Goal: Information Seeking & Learning: Check status

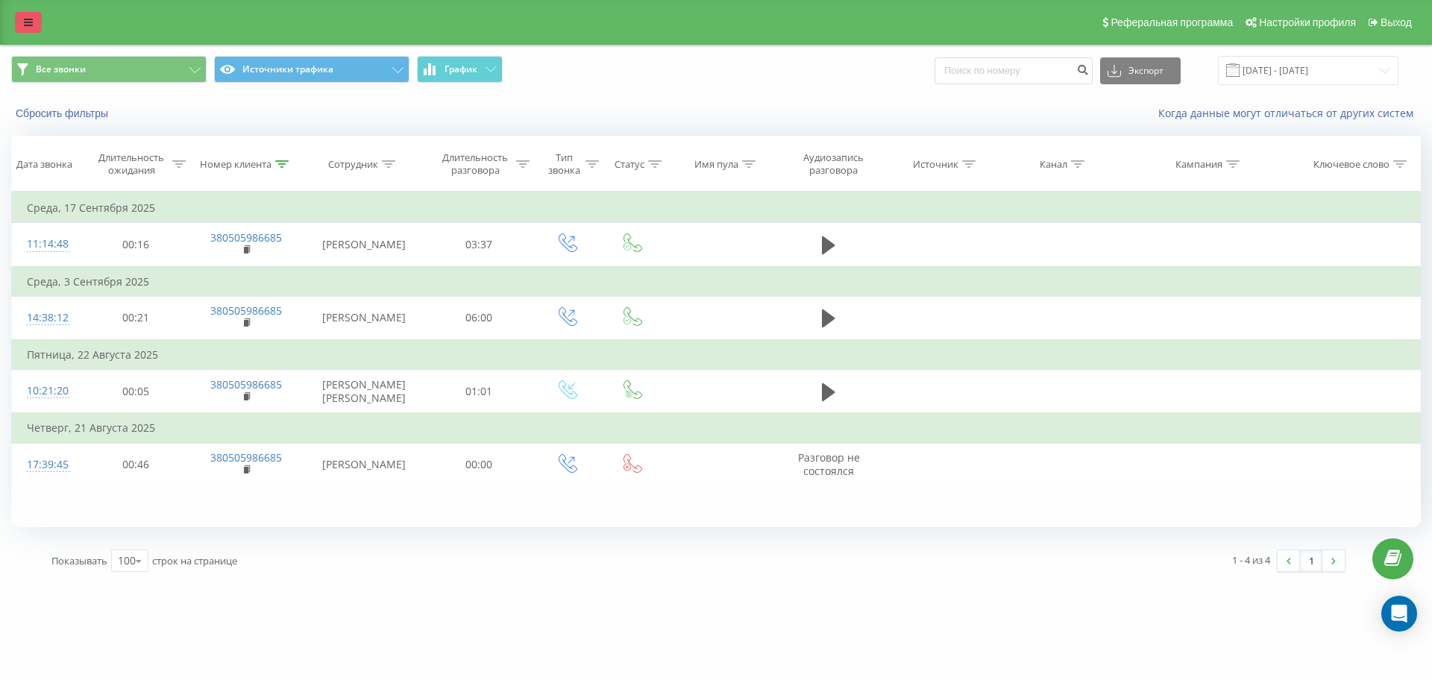
click at [25, 23] on icon at bounding box center [28, 22] width 9 height 10
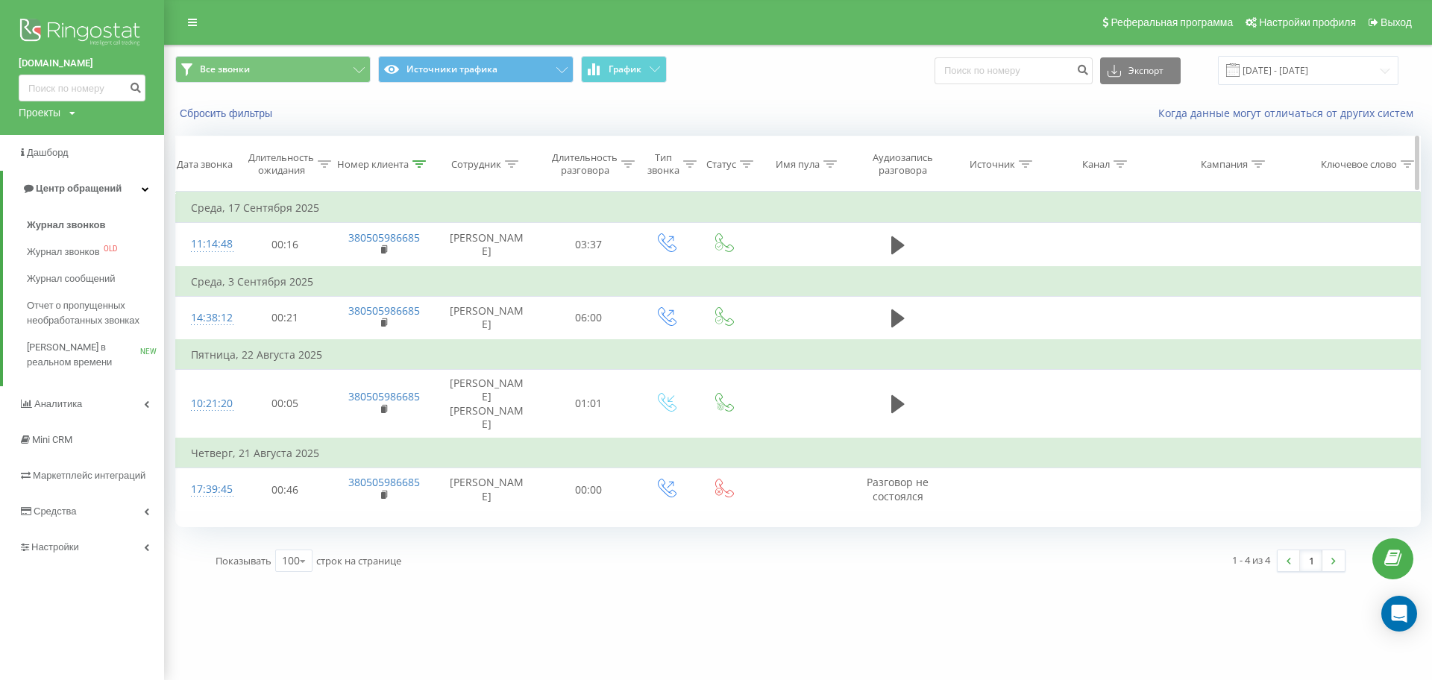
click at [423, 161] on icon at bounding box center [418, 163] width 13 height 7
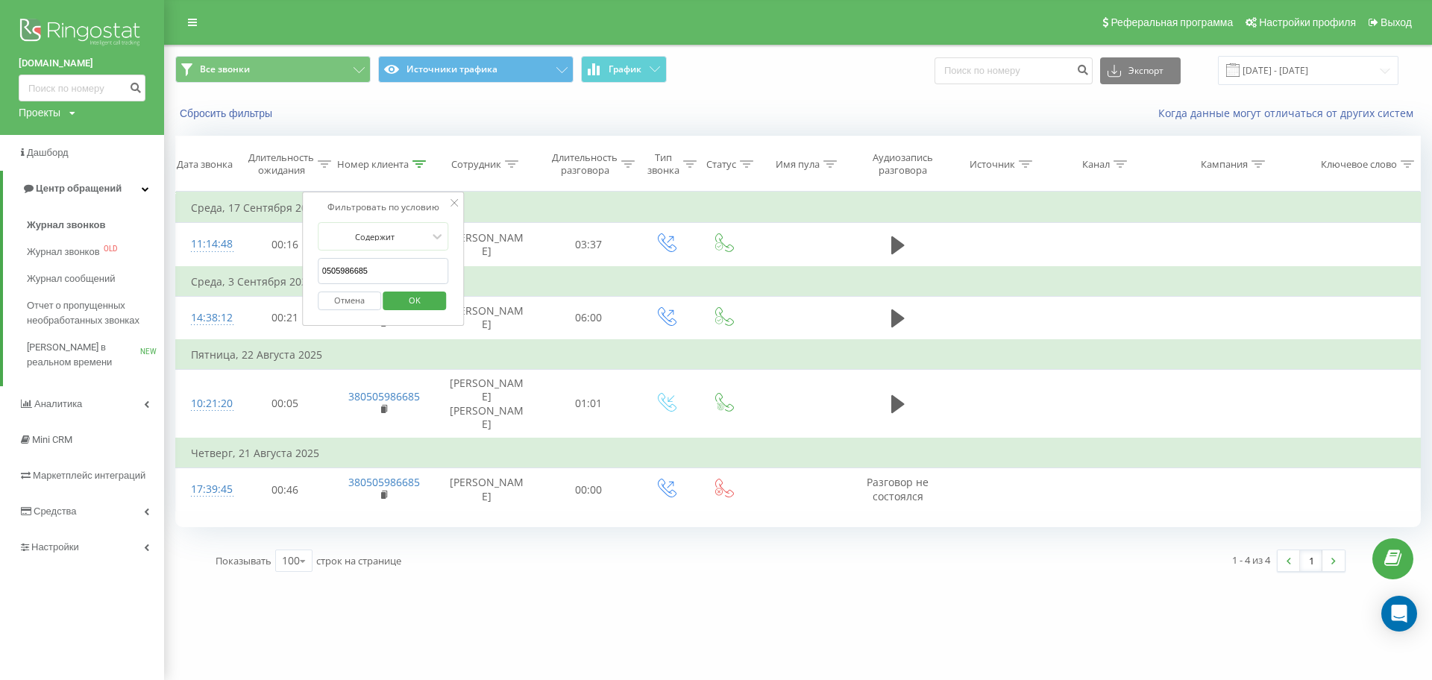
drag, startPoint x: 392, startPoint y: 270, endPoint x: 167, endPoint y: 277, distance: 225.3
click at [168, 277] on div "Все звонки Источники трафика График Экспорт .csv .xls .xlsx [DATE] - [DATE] Сбр…" at bounding box center [716, 314] width 1432 height 538
paste input "380971057827"
click button "OK" at bounding box center [414, 301] width 63 height 19
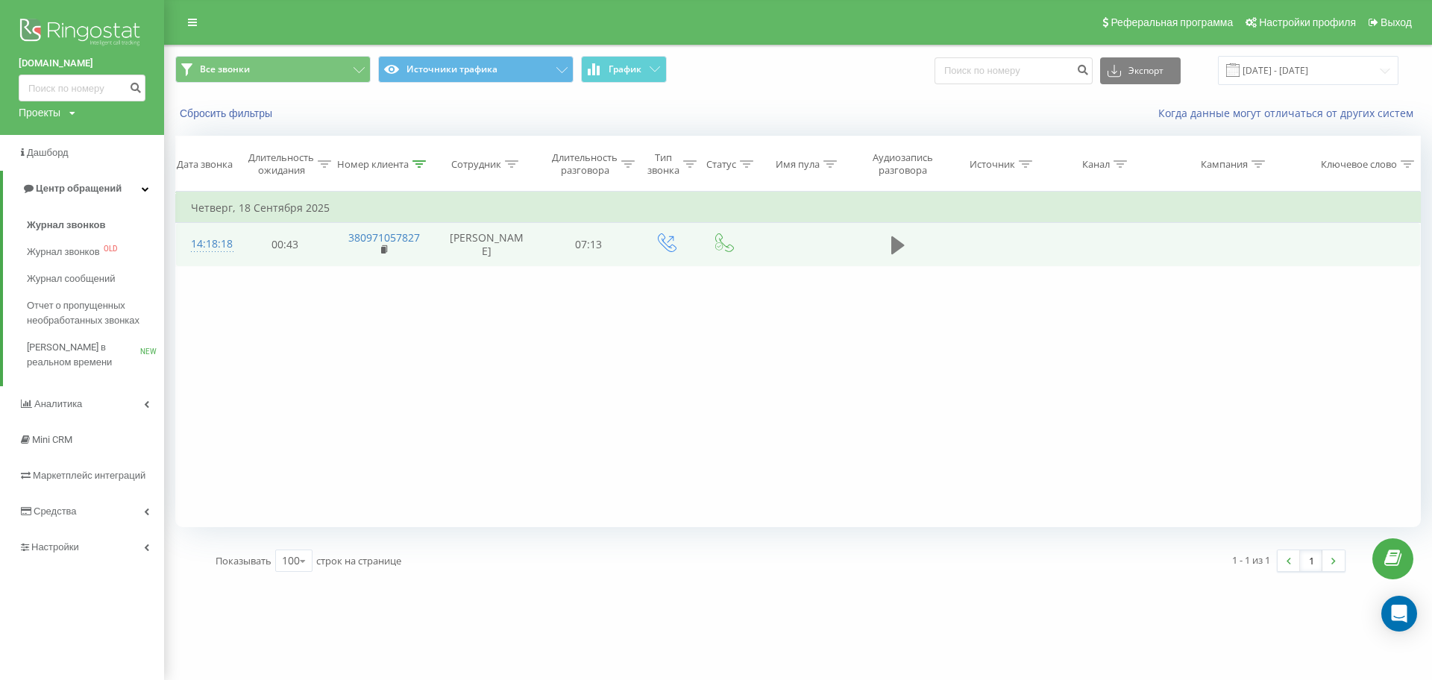
click at [900, 249] on icon at bounding box center [897, 245] width 13 height 18
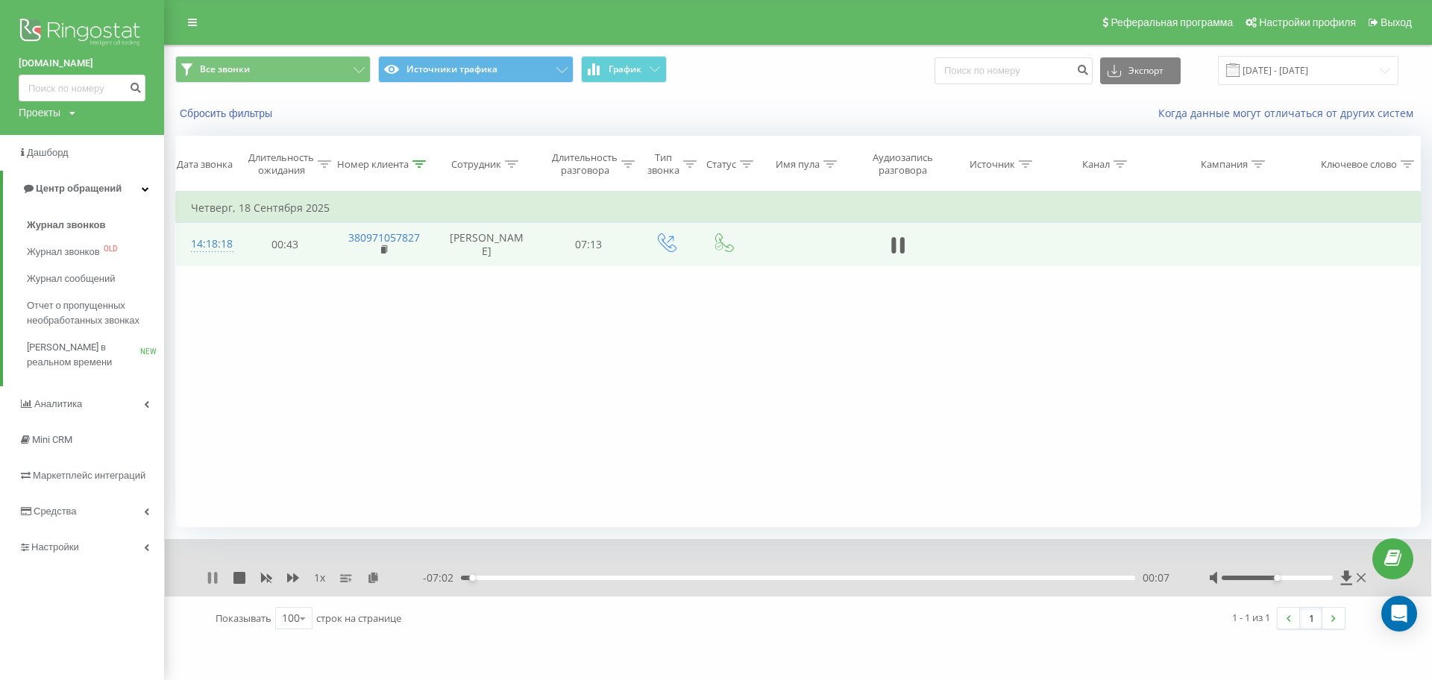
click at [216, 576] on icon at bounding box center [215, 578] width 3 height 12
click at [213, 580] on icon at bounding box center [212, 578] width 9 height 12
click at [377, 577] on icon at bounding box center [373, 577] width 13 height 10
click at [296, 576] on icon at bounding box center [293, 577] width 12 height 9
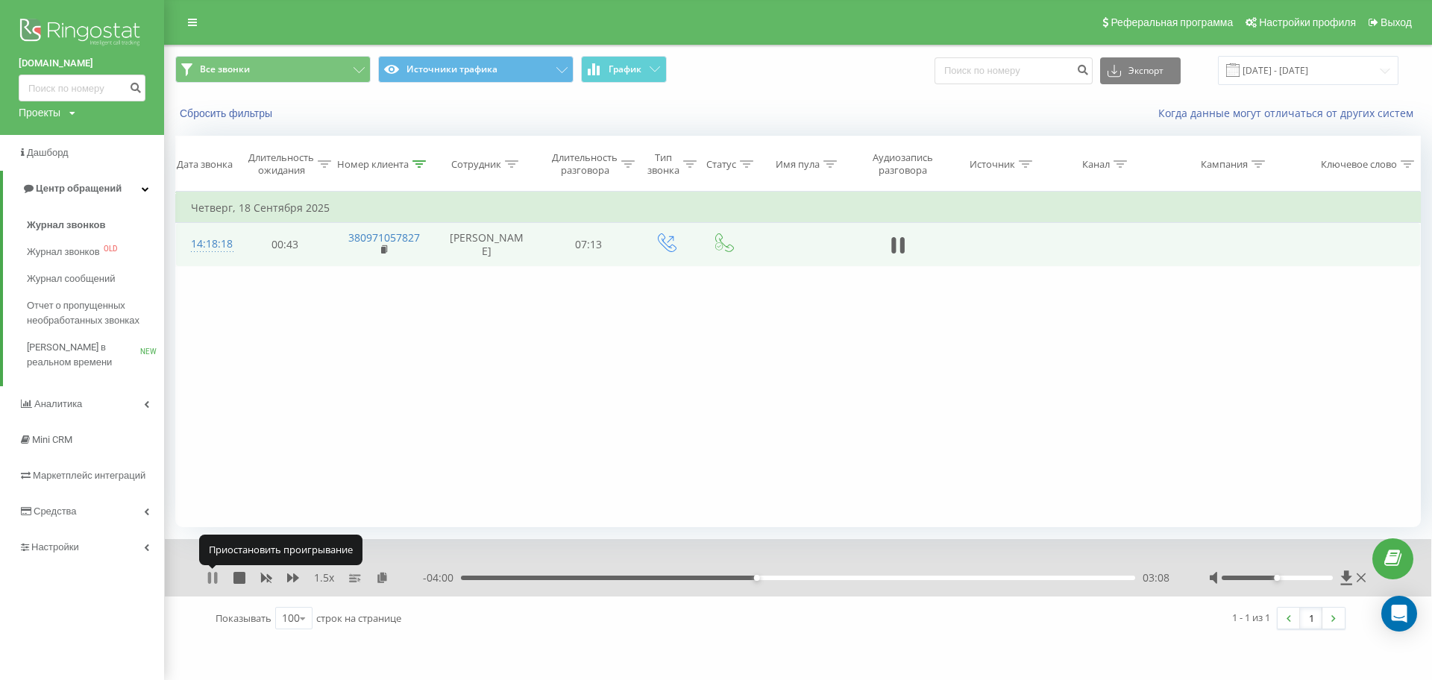
click at [207, 578] on icon at bounding box center [213, 578] width 12 height 12
click at [209, 576] on icon at bounding box center [212, 578] width 9 height 12
click at [211, 571] on div "1.5 x" at bounding box center [315, 578] width 216 height 15
click at [214, 576] on icon at bounding box center [213, 578] width 12 height 12
click at [215, 576] on icon at bounding box center [212, 578] width 9 height 12
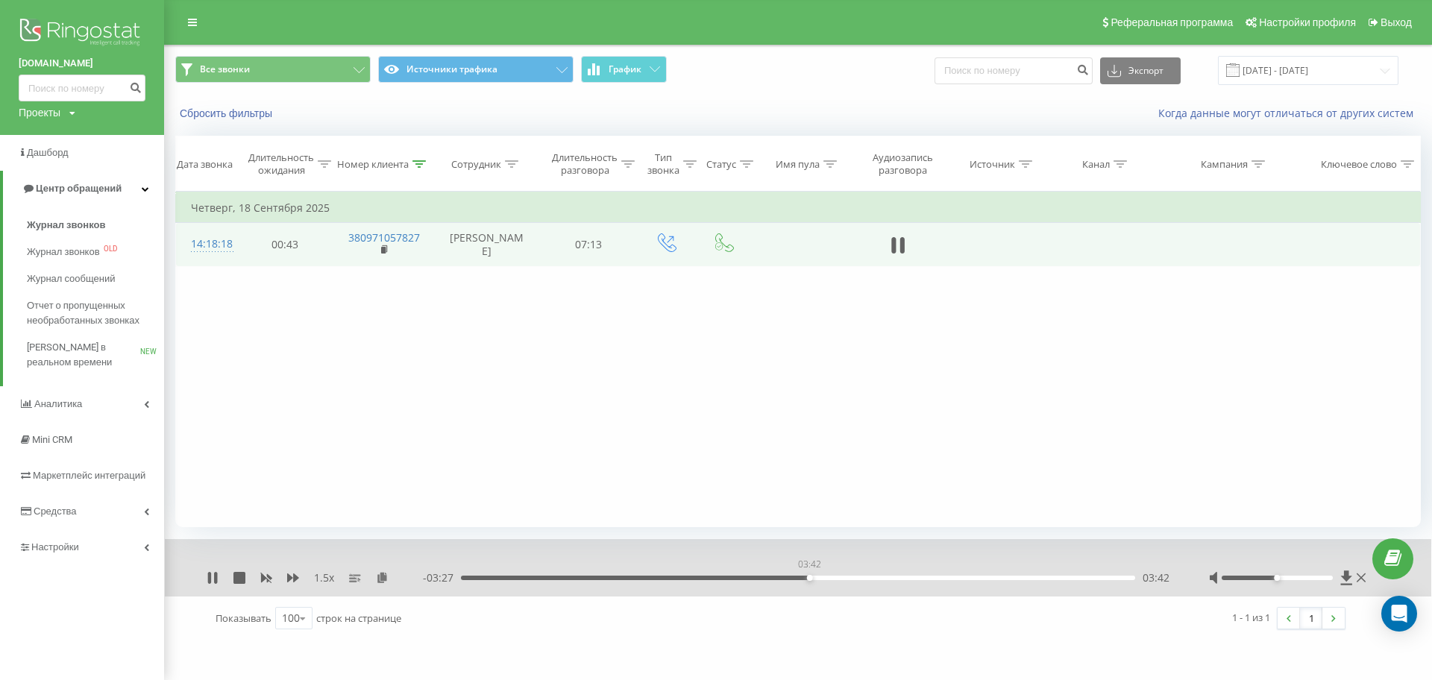
click at [809, 577] on div "03:42" at bounding box center [798, 578] width 674 height 4
click at [794, 576] on div "03:32" at bounding box center [798, 578] width 674 height 4
click at [415, 167] on icon at bounding box center [418, 163] width 13 height 7
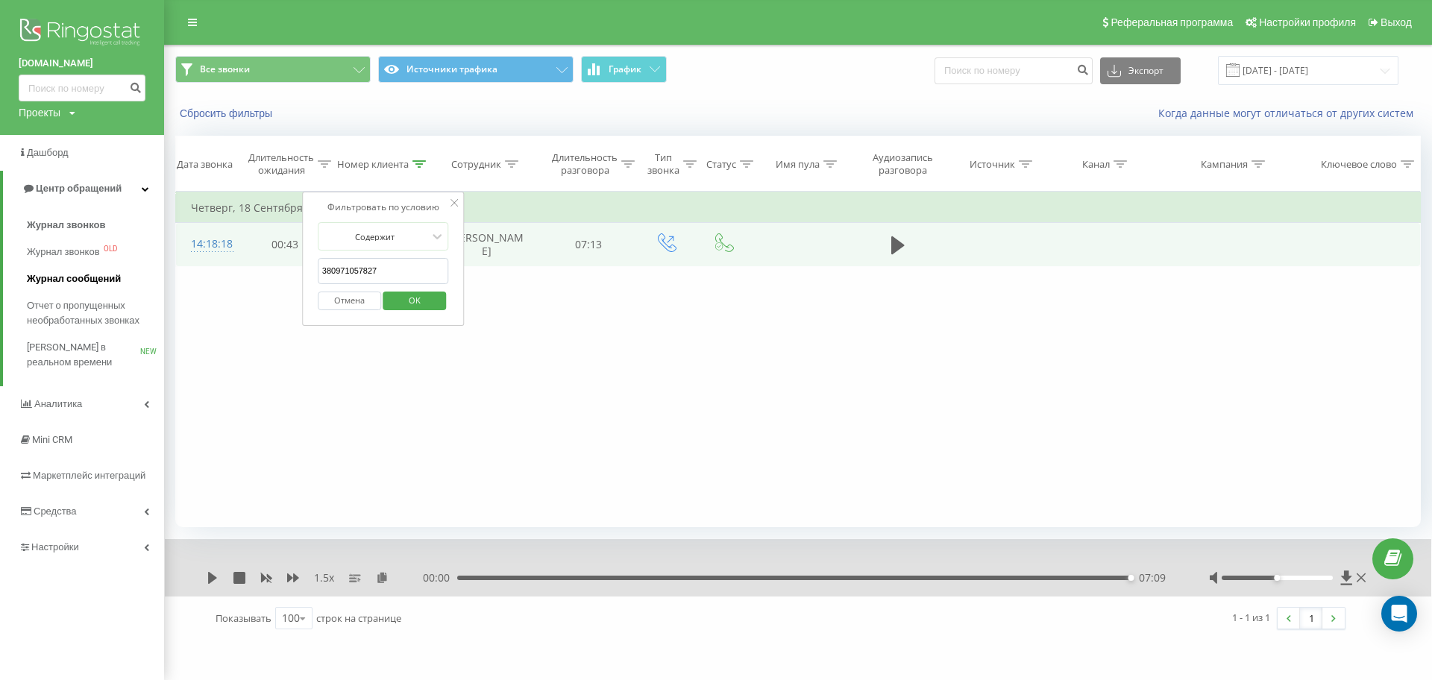
drag, startPoint x: 396, startPoint y: 274, endPoint x: 51, endPoint y: 268, distance: 344.6
click at [66, 268] on div "[DOMAIN_NAME] Проекты [DOMAIN_NAME] Дашборд Центр обращений Журнал звонков Журн…" at bounding box center [716, 340] width 1432 height 680
paste input "679772393"
click button "OK" at bounding box center [414, 301] width 63 height 19
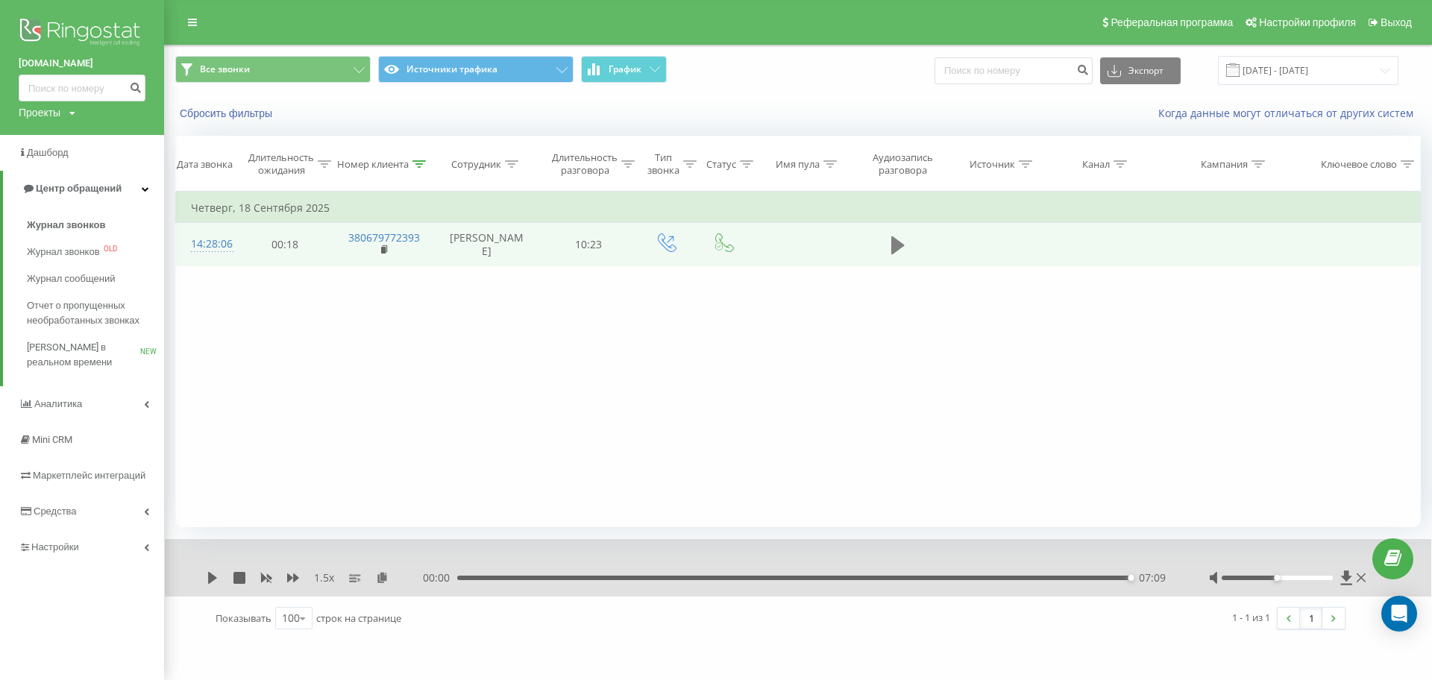
click at [891, 249] on icon at bounding box center [897, 245] width 13 height 21
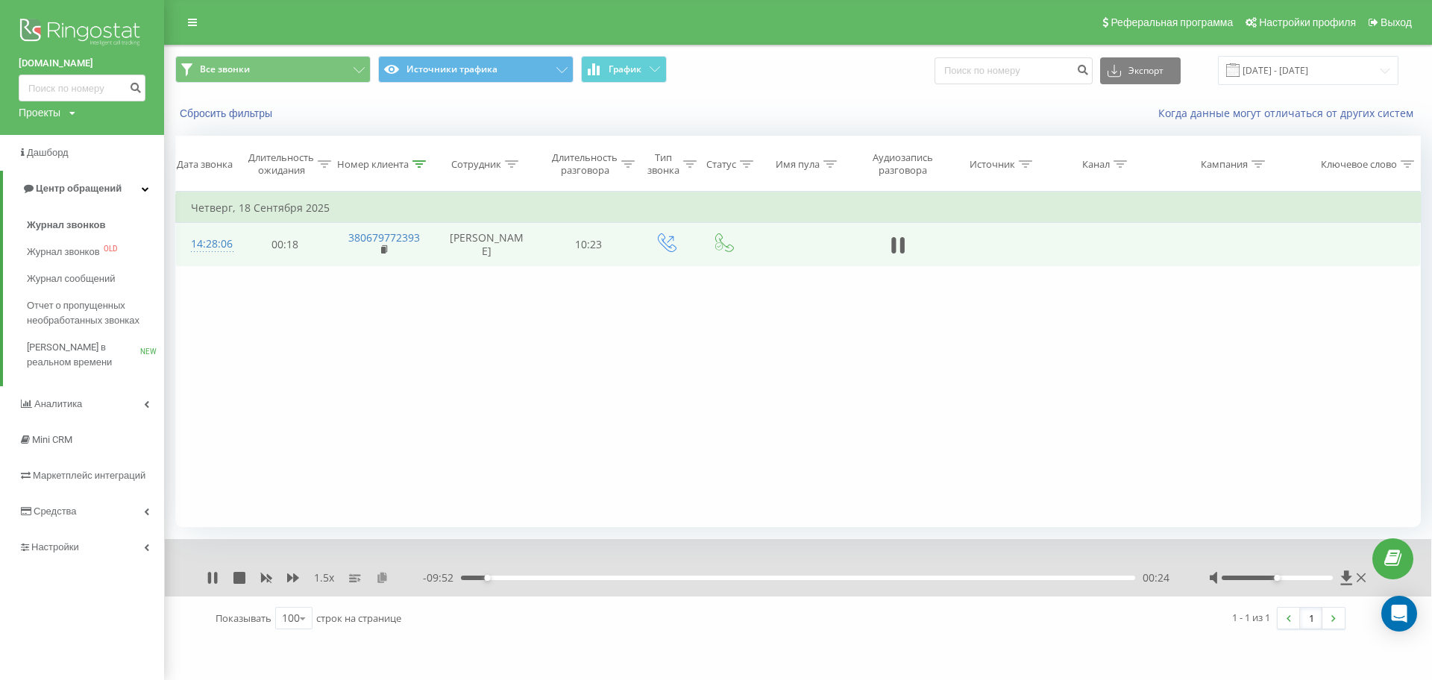
click at [383, 576] on icon at bounding box center [382, 577] width 13 height 10
click at [675, 576] on div "03:16" at bounding box center [798, 578] width 674 height 4
click at [653, 576] on div "03:16" at bounding box center [798, 578] width 674 height 4
click at [709, 578] on div "03:47" at bounding box center [798, 578] width 674 height 4
click at [666, 583] on div "- 06:19 03:57 03:57" at bounding box center [797, 578] width 749 height 15
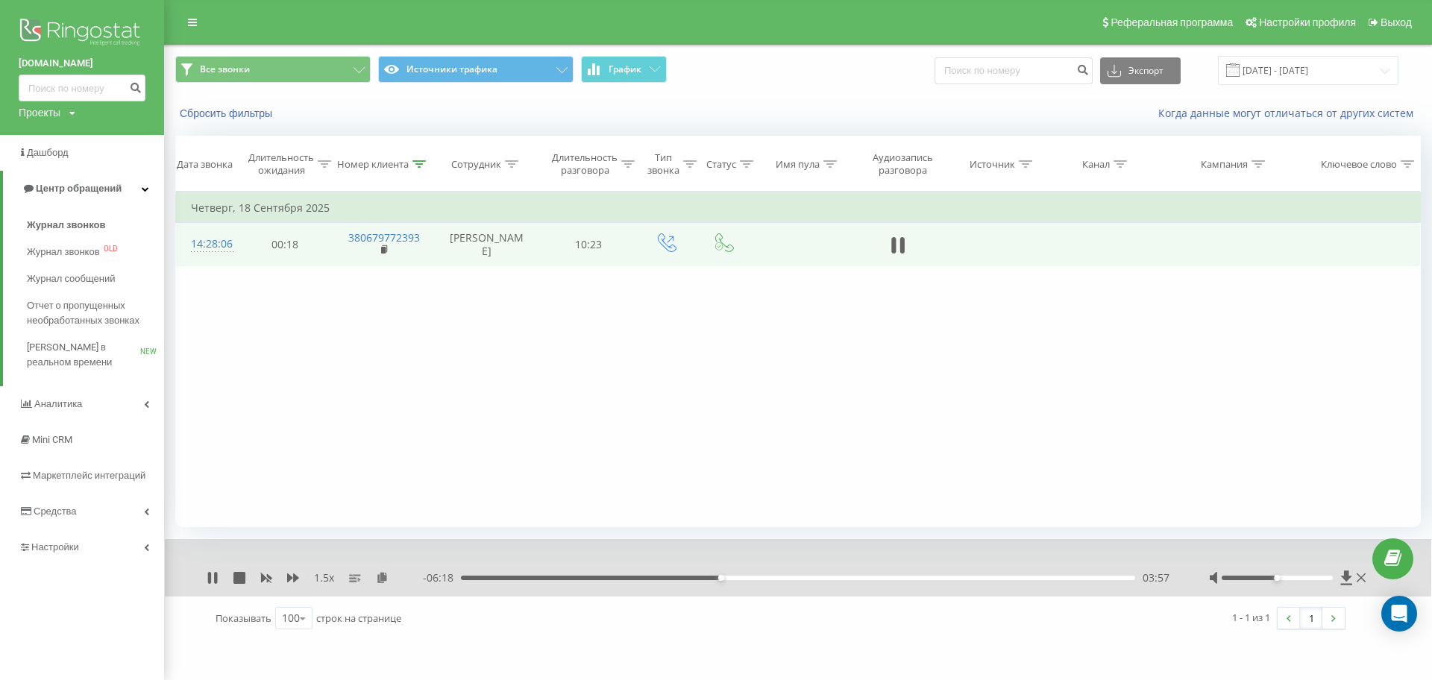
click at [668, 582] on div "- 06:18 03:57 03:57" at bounding box center [797, 578] width 749 height 15
click at [668, 579] on div "03:10" at bounding box center [798, 578] width 674 height 4
click at [210, 578] on icon at bounding box center [209, 578] width 3 height 12
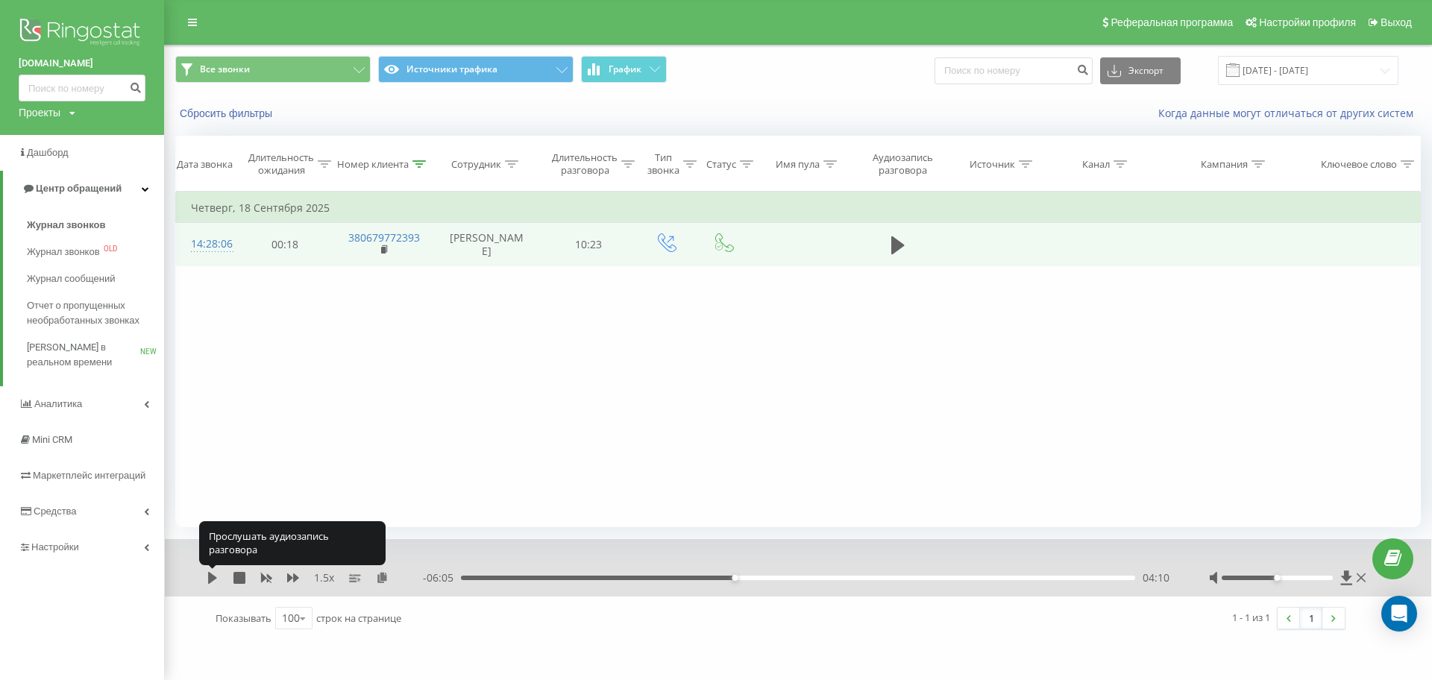
click at [210, 578] on icon at bounding box center [212, 578] width 9 height 12
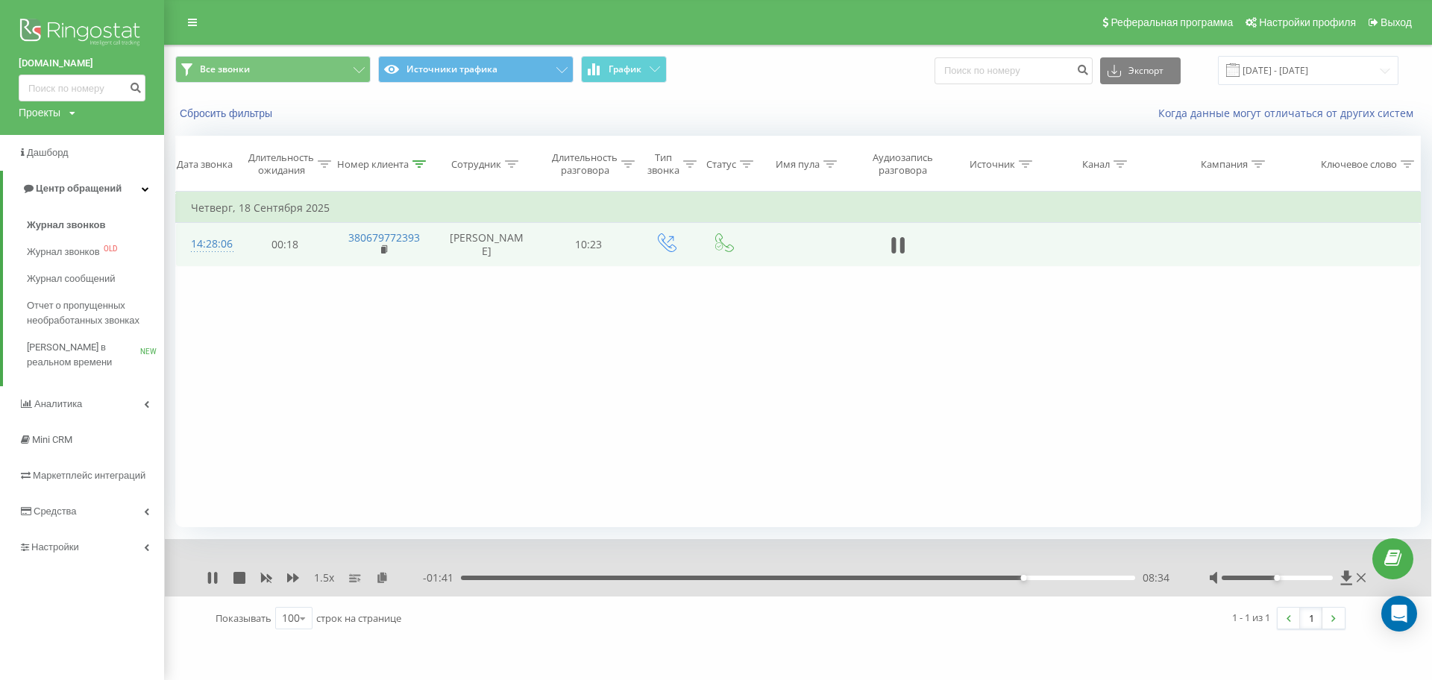
click at [1298, 579] on div at bounding box center [1277, 578] width 111 height 4
click at [1072, 582] on div "00:00 10:16 10:16" at bounding box center [797, 578] width 749 height 15
click at [1073, 577] on div "09:23" at bounding box center [798, 578] width 674 height 4
click at [205, 575] on div "1.5 x - 00:52 09:23 09:23" at bounding box center [798, 567] width 1266 height 57
click at [211, 586] on div "1.5 x - 00:52 09:23 09:23" at bounding box center [798, 567] width 1266 height 57
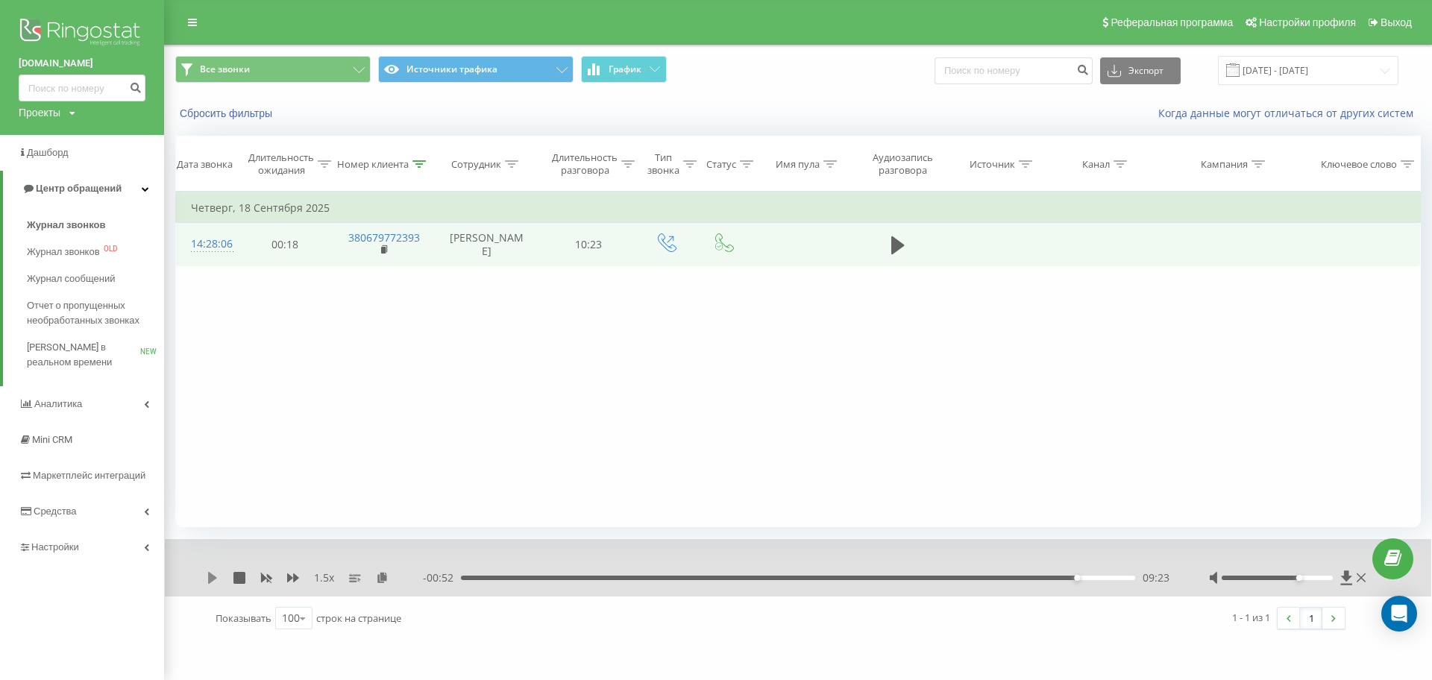
click at [208, 576] on icon at bounding box center [213, 578] width 12 height 12
click at [423, 161] on icon at bounding box center [418, 163] width 13 height 7
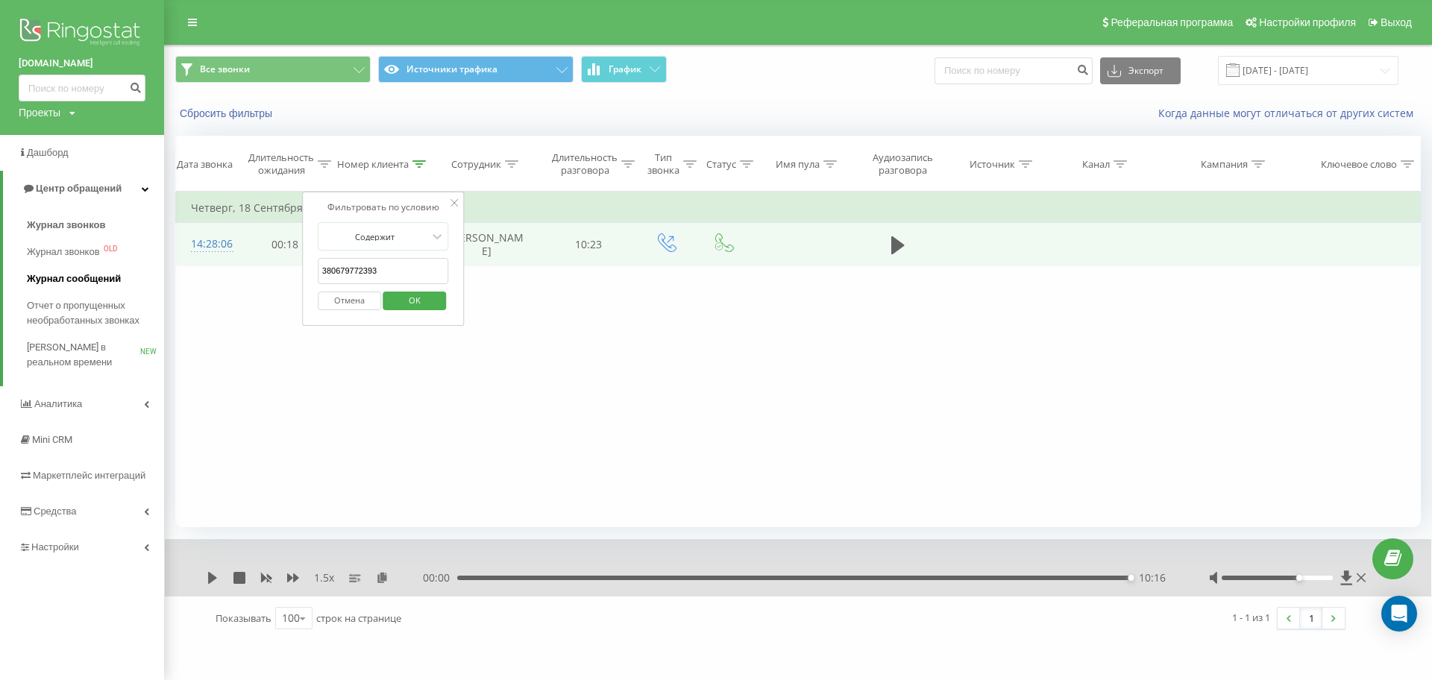
drag, startPoint x: 408, startPoint y: 272, endPoint x: 148, endPoint y: 276, distance: 259.5
click at [157, 275] on div "[DOMAIN_NAME] Проекты [DOMAIN_NAME] Дашборд Центр обращений Журнал звонков Журн…" at bounding box center [716, 340] width 1432 height 680
paste input "972129590"
click button "OK" at bounding box center [414, 301] width 63 height 19
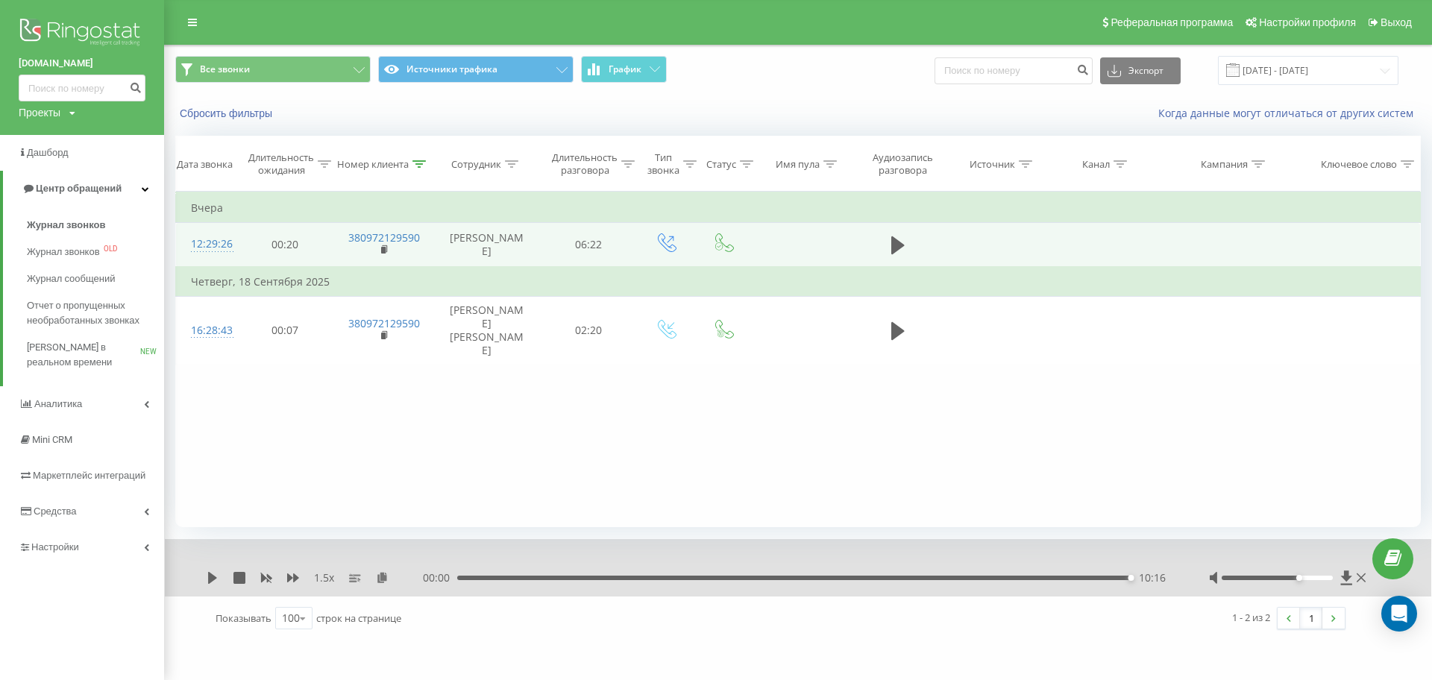
click at [879, 254] on td at bounding box center [898, 245] width 92 height 44
click at [891, 253] on icon at bounding box center [897, 245] width 13 height 21
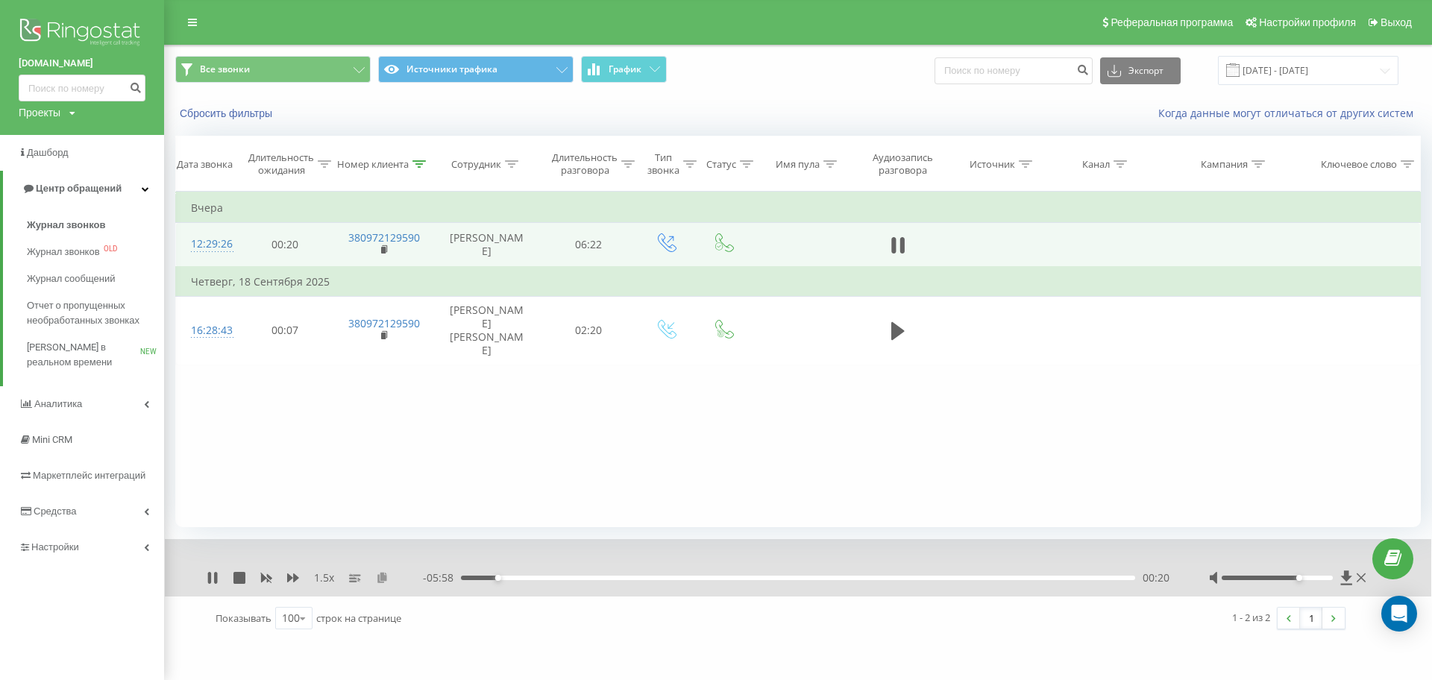
click at [377, 576] on icon at bounding box center [382, 577] width 13 height 10
click at [934, 571] on div "- 01:34 04:44 04:44" at bounding box center [797, 578] width 749 height 15
click at [934, 576] on div "04:26" at bounding box center [798, 578] width 674 height 4
click at [927, 576] on div "04:22" at bounding box center [798, 578] width 674 height 4
click at [917, 576] on div "04:17" at bounding box center [798, 578] width 674 height 4
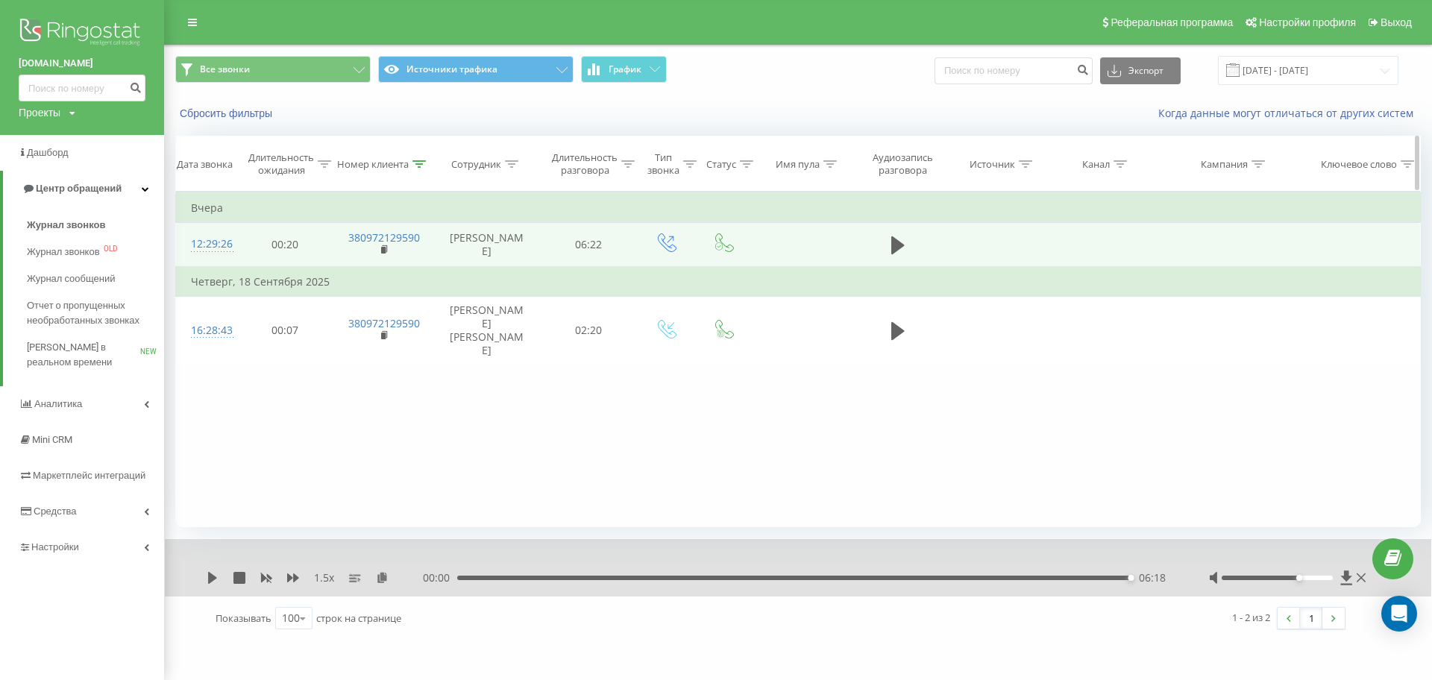
click at [423, 166] on icon at bounding box center [418, 163] width 13 height 7
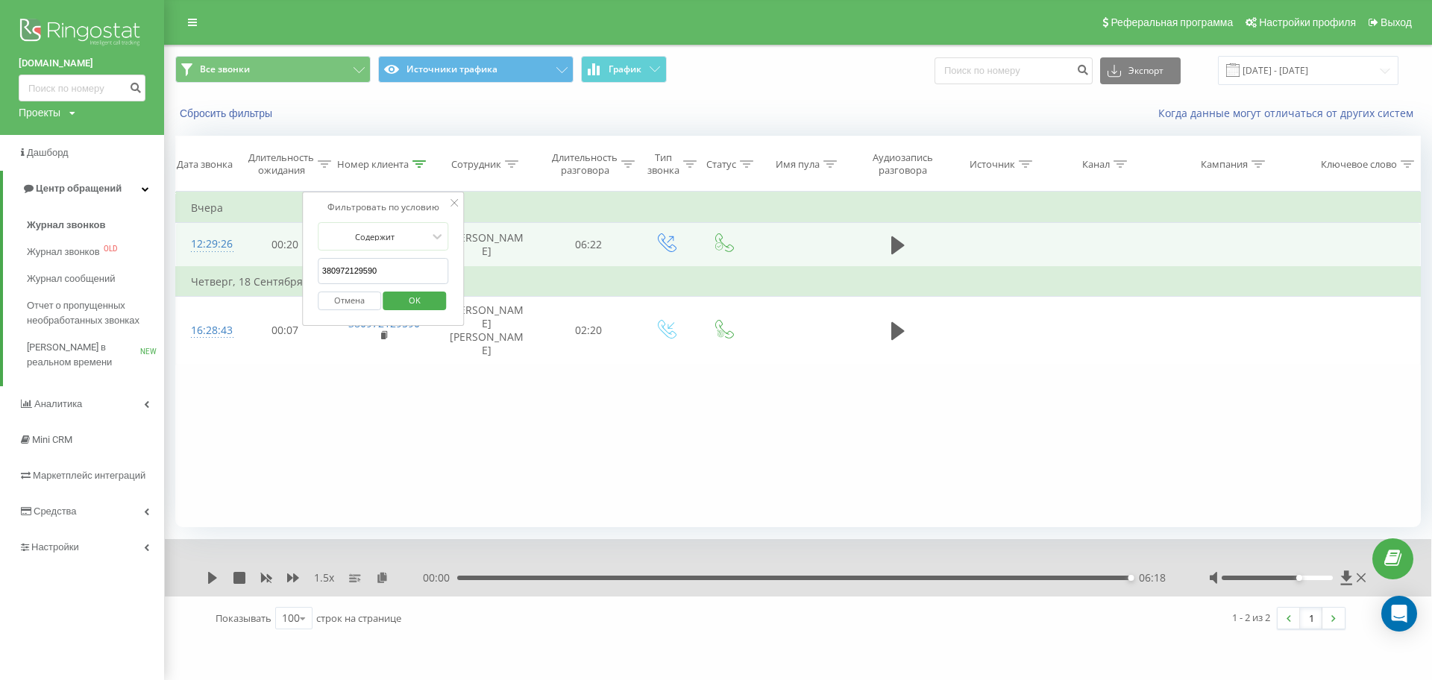
drag, startPoint x: 405, startPoint y: 270, endPoint x: 210, endPoint y: 267, distance: 194.7
click at [218, 267] on table "Фильтровать по условию Равно Отмена OK Фильтровать по условию Содержит 38097212…" at bounding box center [797, 278] width 1245 height 173
paste input "60044896"
click button "OK" at bounding box center [414, 301] width 63 height 19
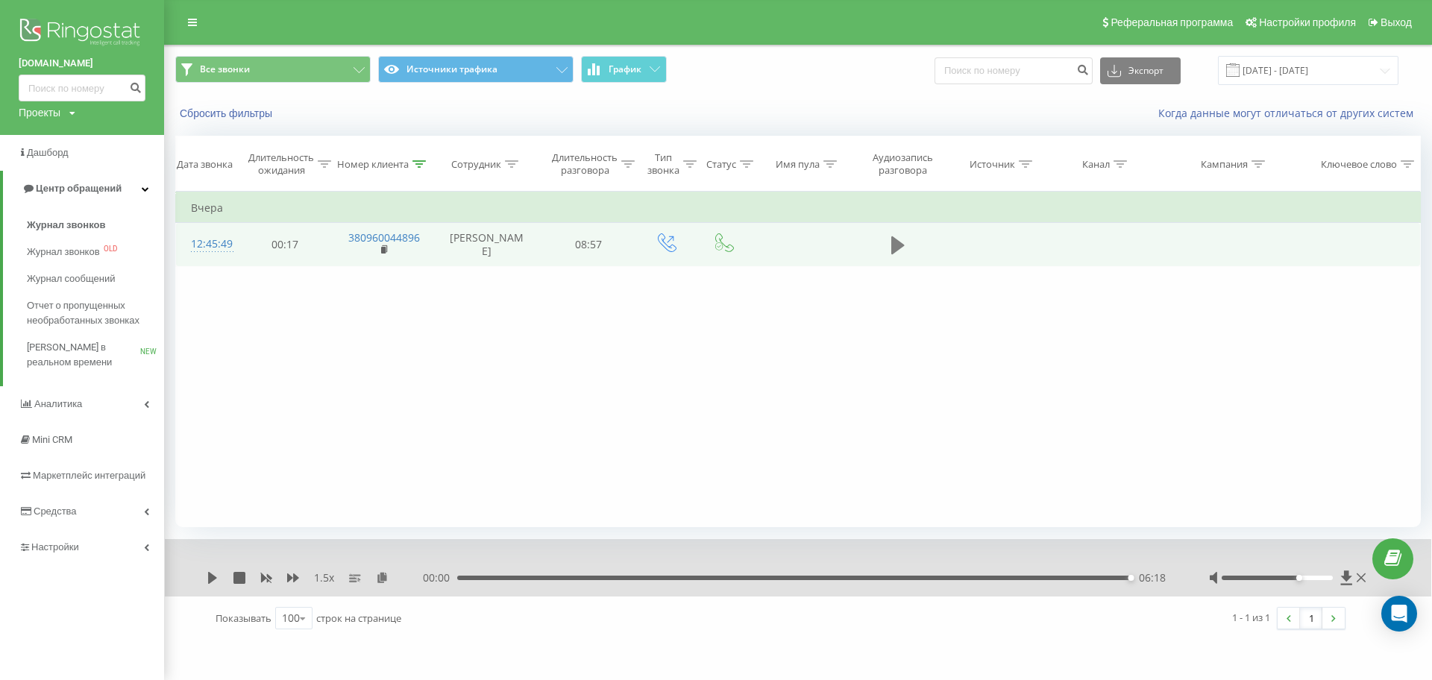
click at [901, 246] on icon at bounding box center [897, 245] width 13 height 21
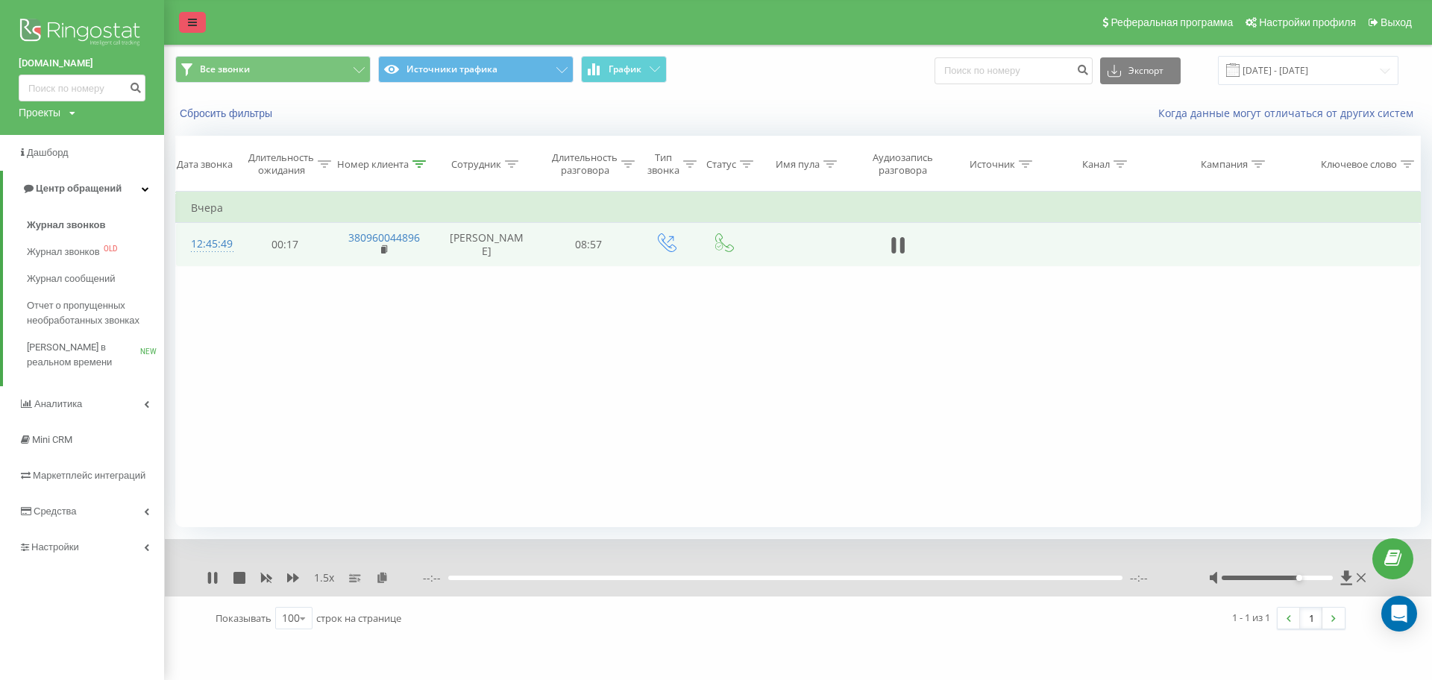
click at [192, 17] on icon at bounding box center [192, 22] width 9 height 10
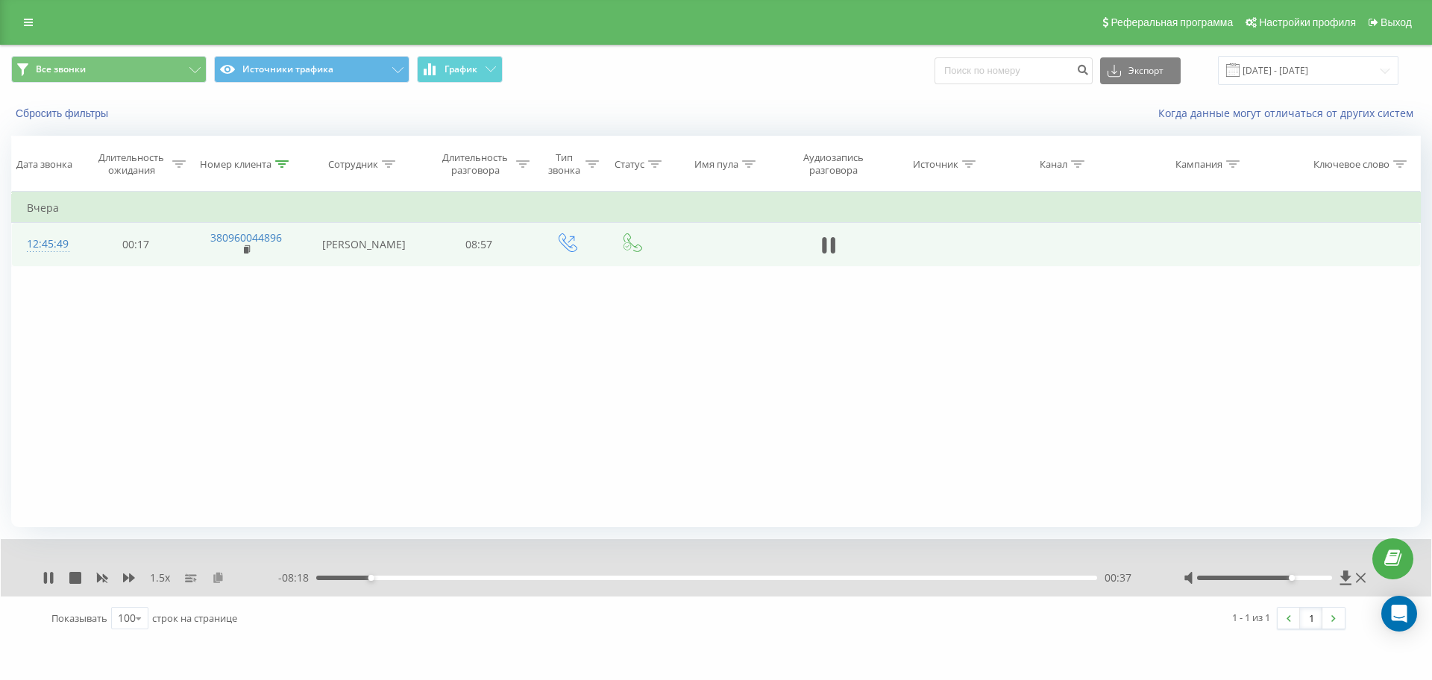
click at [212, 576] on icon at bounding box center [218, 577] width 13 height 10
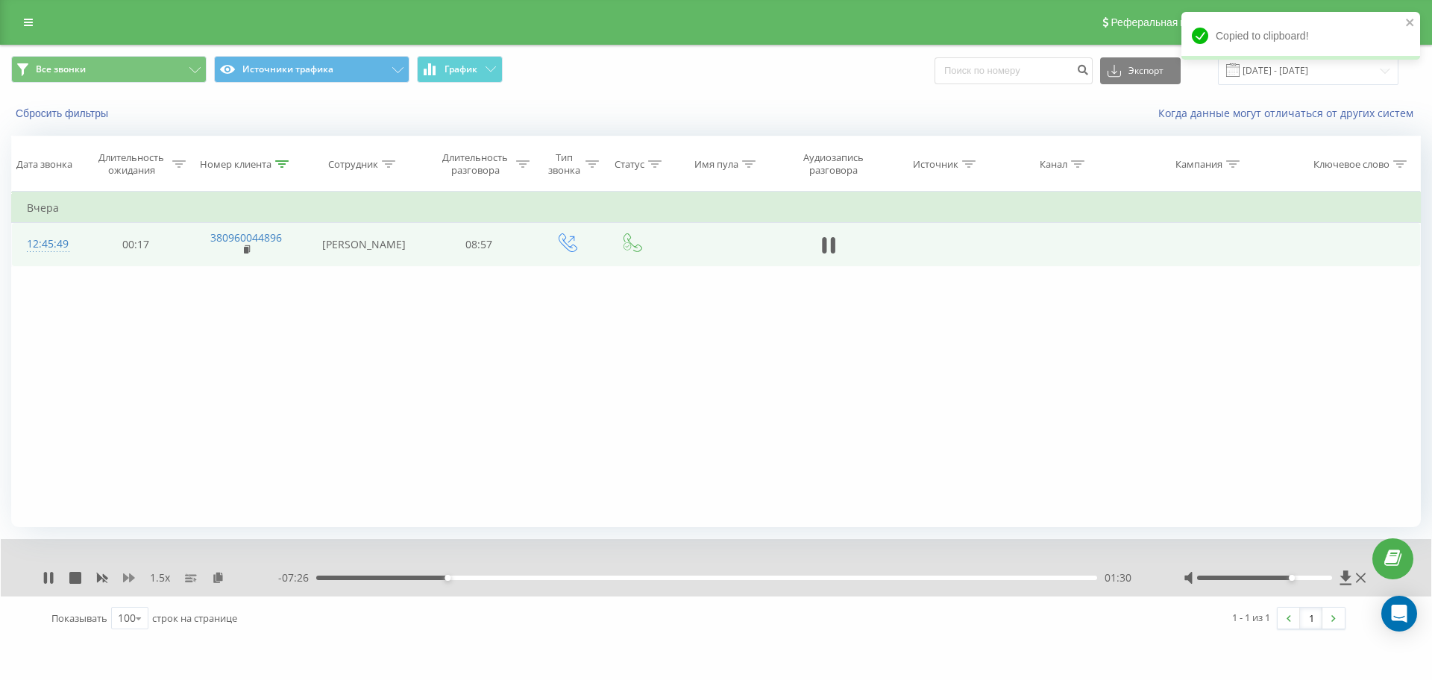
click at [125, 573] on icon at bounding box center [129, 578] width 12 height 12
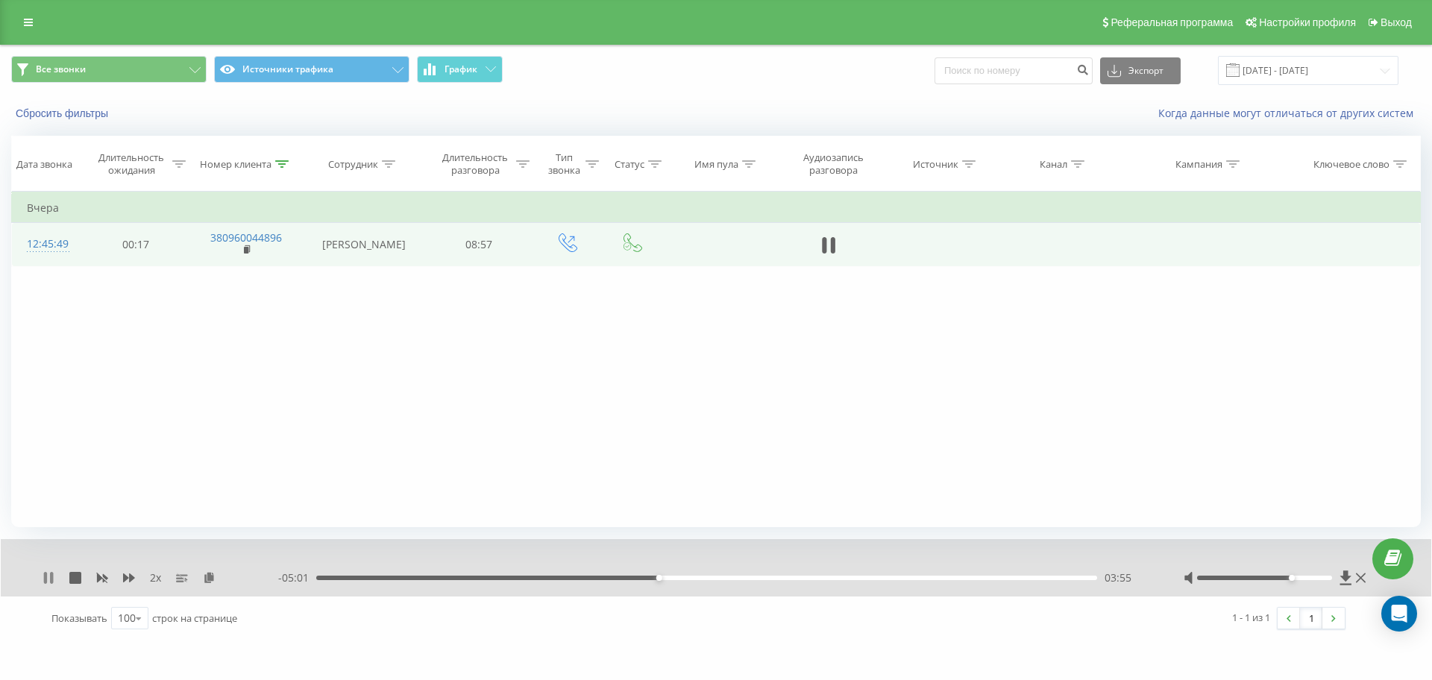
click at [47, 573] on icon at bounding box center [45, 578] width 3 height 12
click at [43, 572] on icon at bounding box center [49, 578] width 12 height 12
click at [51, 577] on icon at bounding box center [51, 578] width 3 height 12
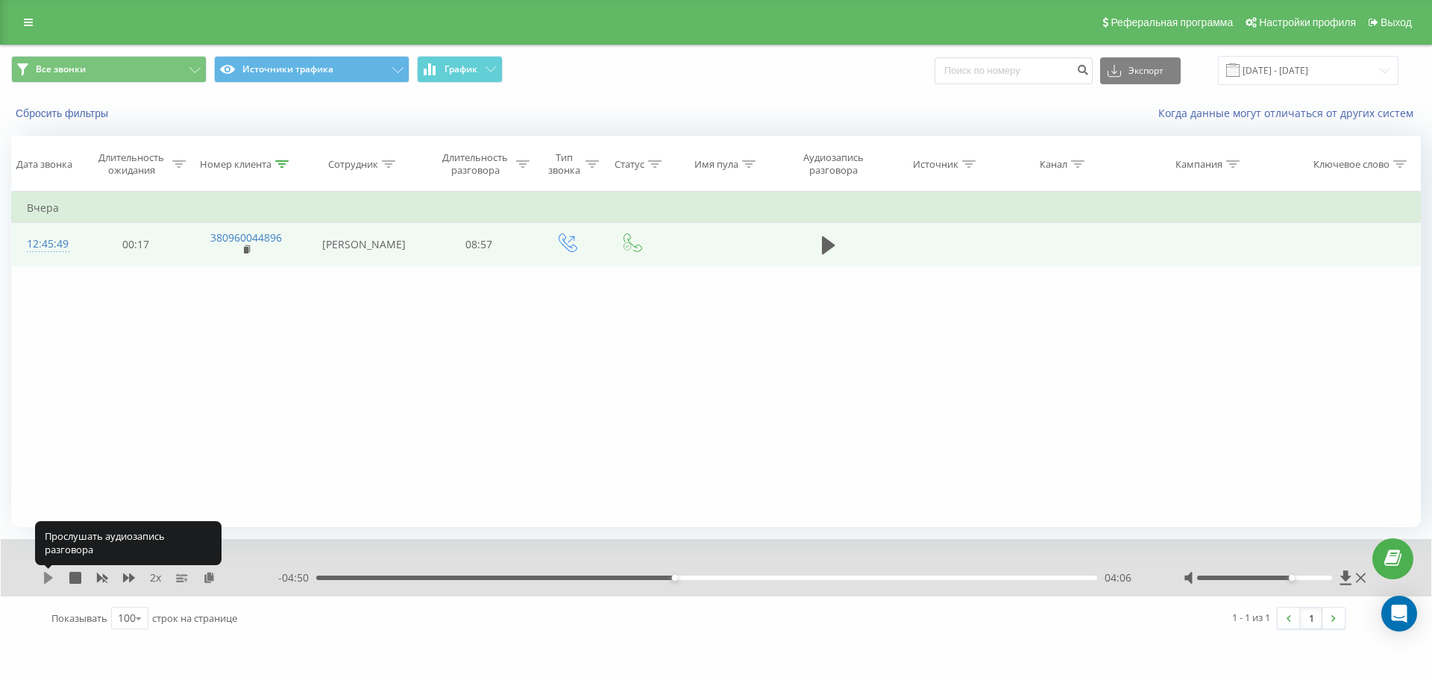
click at [51, 576] on icon at bounding box center [48, 578] width 9 height 12
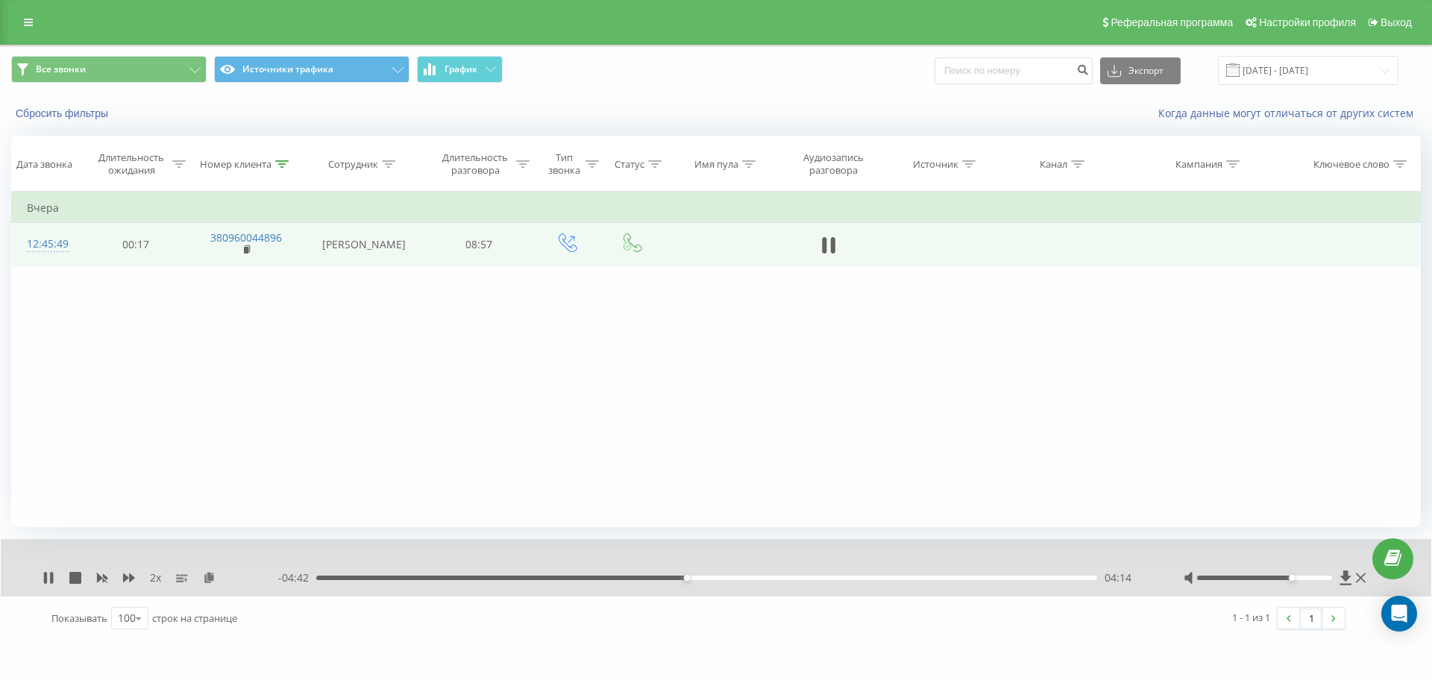
click at [51, 585] on div "2 x - 04:42 04:14 04:14" at bounding box center [716, 567] width 1430 height 57
click at [45, 572] on icon at bounding box center [45, 578] width 3 height 12
click at [34, 583] on div "2 x - 04:40 04:15 04:15" at bounding box center [716, 567] width 1430 height 57
click at [51, 573] on icon at bounding box center [49, 578] width 12 height 12
click at [724, 576] on div "05:35" at bounding box center [706, 578] width 781 height 4
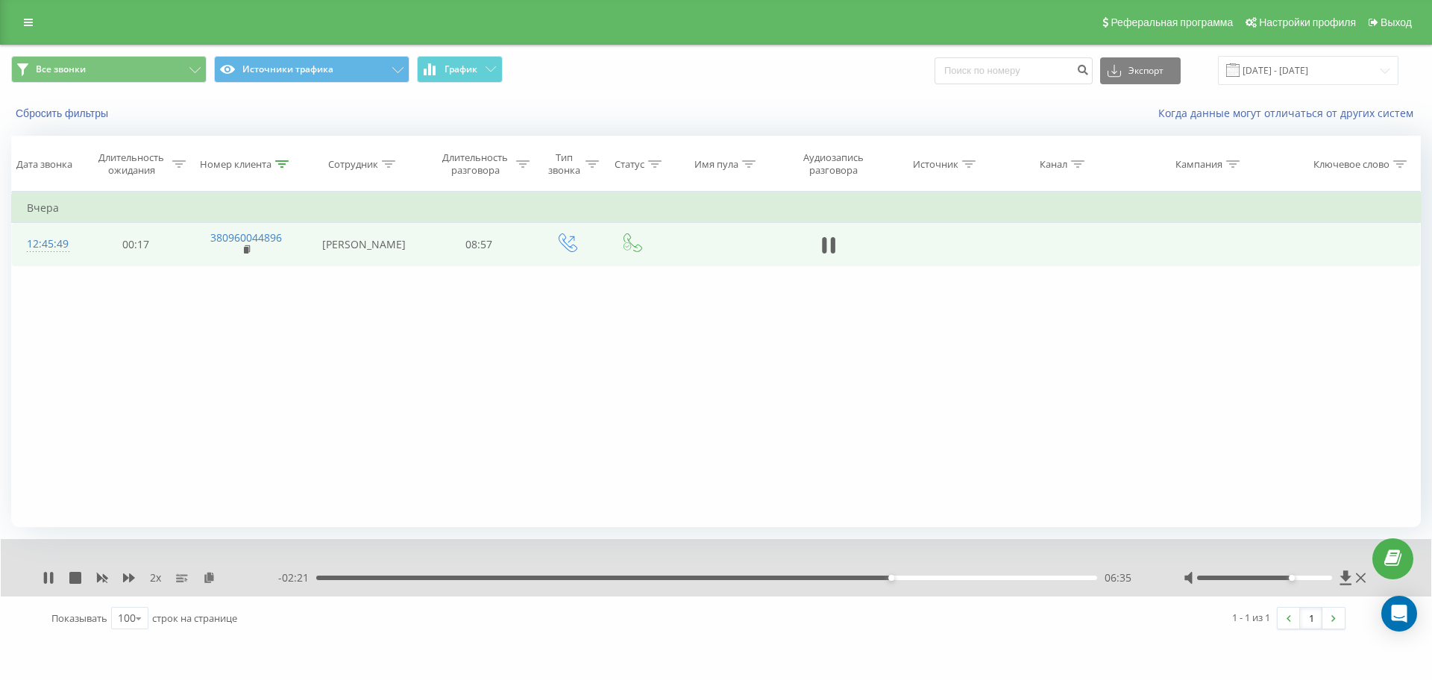
click at [47, 572] on icon at bounding box center [49, 578] width 12 height 12
click at [47, 569] on div "2 x - 02:21 06:35 06:35" at bounding box center [716, 567] width 1430 height 57
click at [48, 578] on icon at bounding box center [48, 578] width 9 height 12
click at [52, 576] on icon at bounding box center [51, 578] width 3 height 12
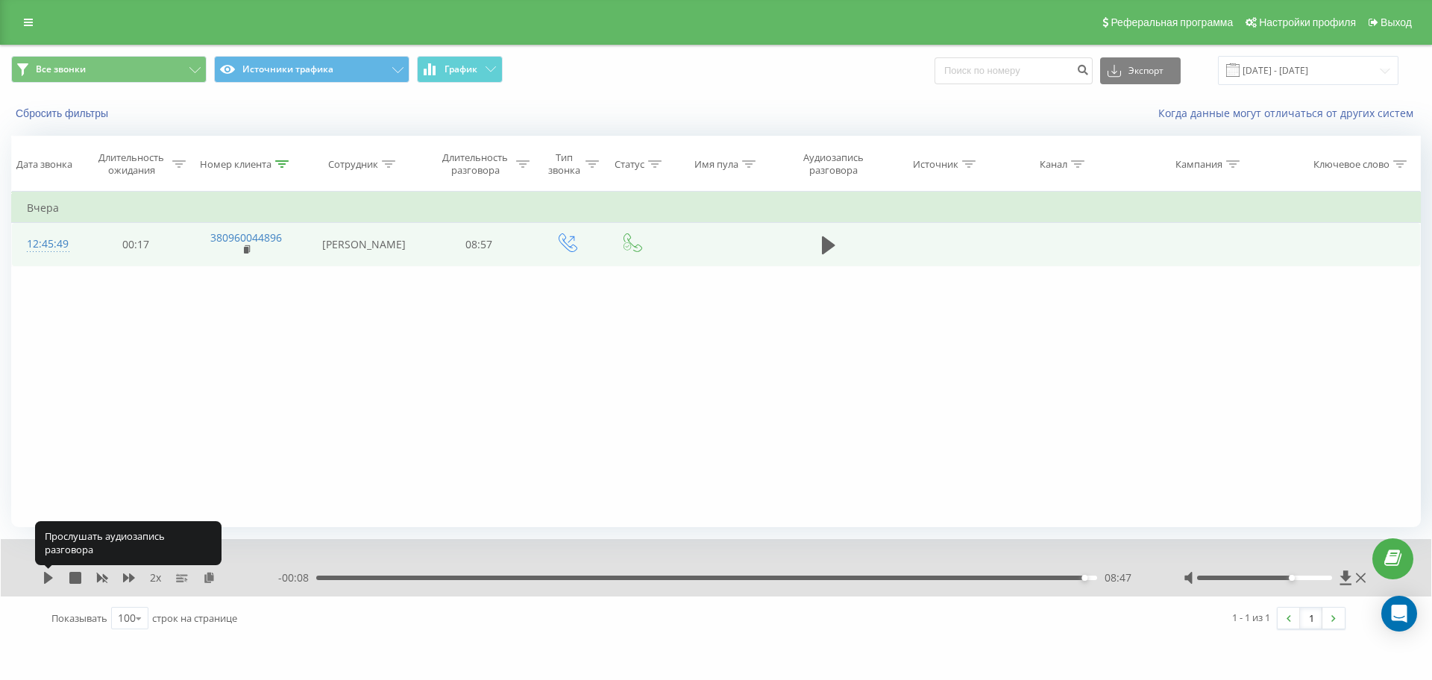
click at [52, 576] on icon at bounding box center [49, 578] width 12 height 12
click at [52, 576] on icon at bounding box center [51, 578] width 3 height 12
click at [48, 579] on icon at bounding box center [48, 578] width 9 height 12
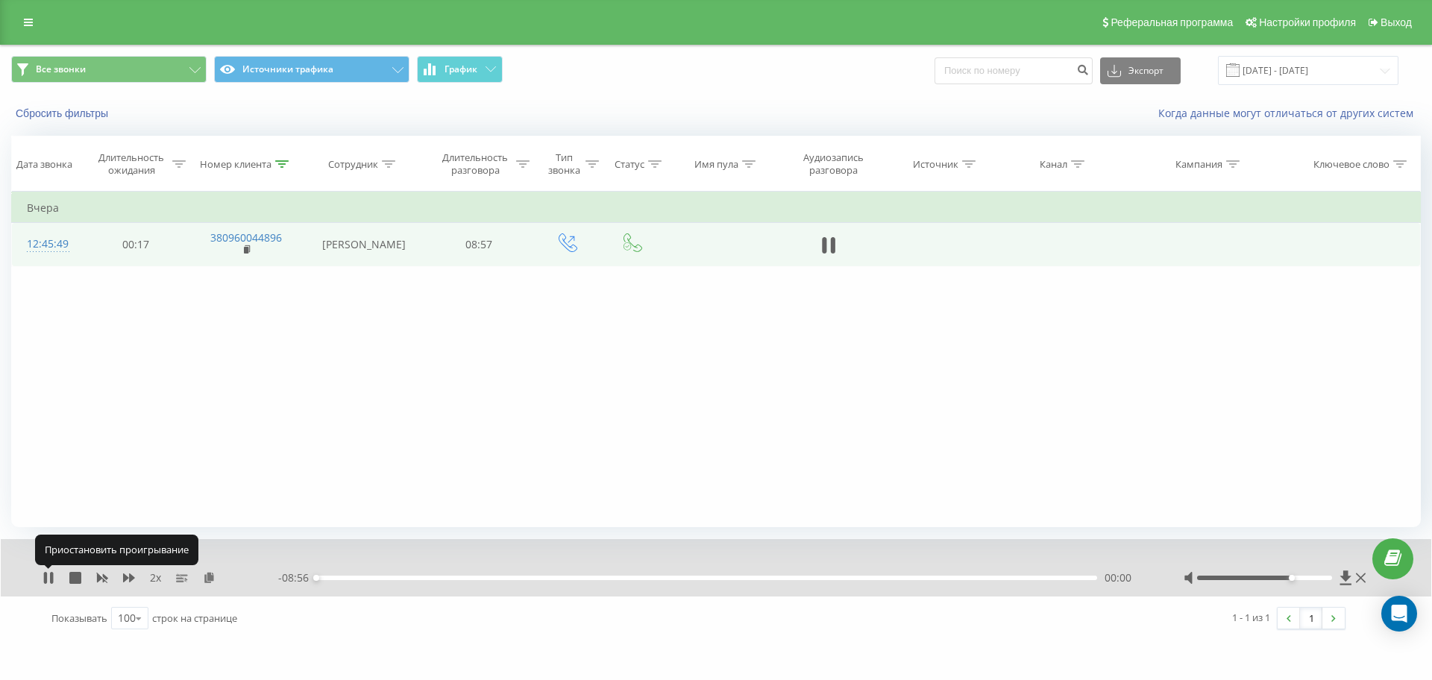
click at [48, 579] on icon at bounding box center [49, 578] width 12 height 12
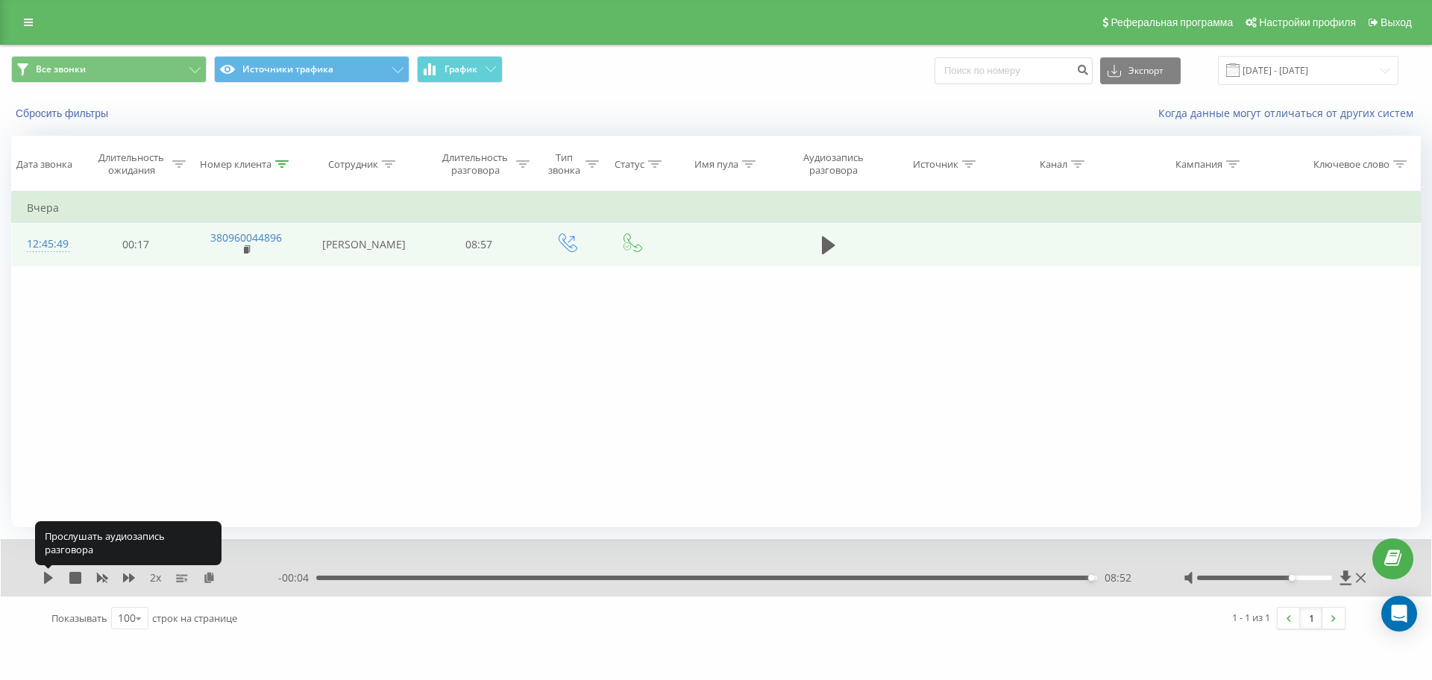
click at [48, 579] on icon at bounding box center [48, 578] width 9 height 12
click at [48, 579] on icon at bounding box center [49, 578] width 12 height 12
click at [48, 579] on icon at bounding box center [48, 578] width 9 height 12
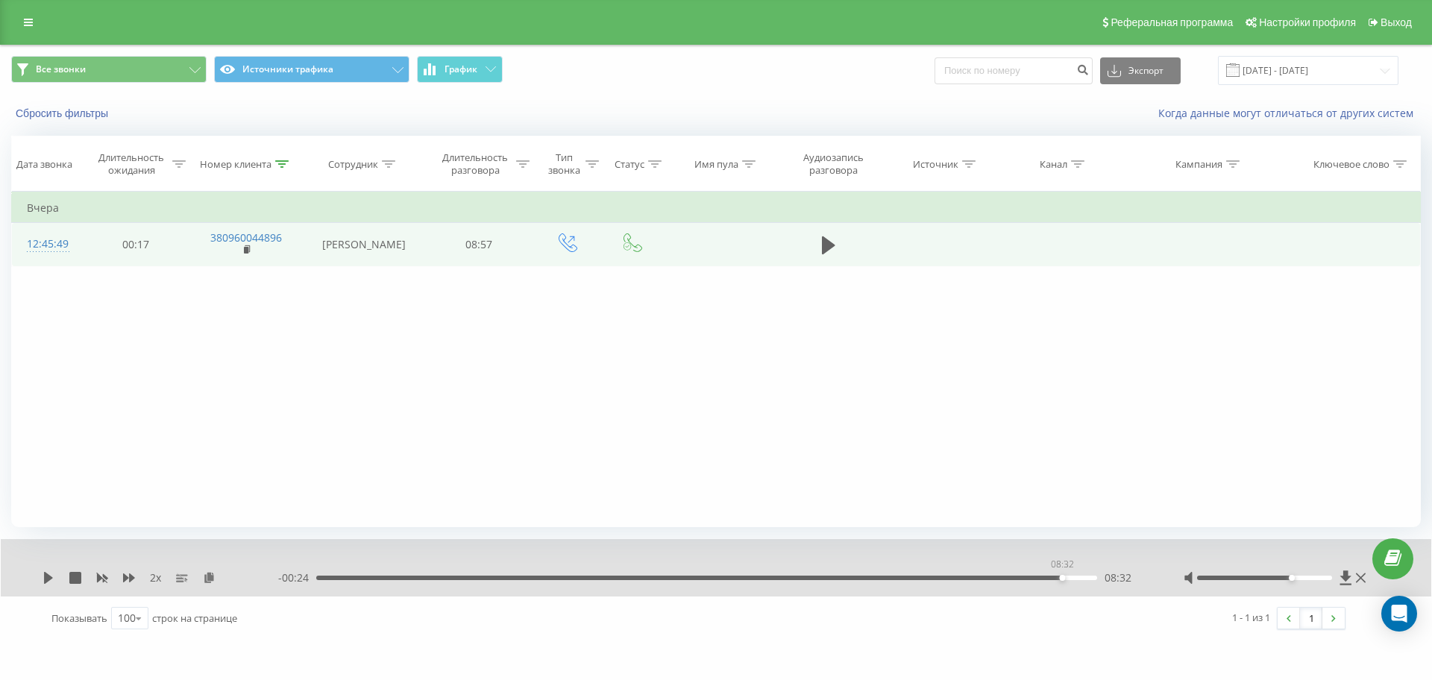
click at [1058, 576] on div "08:32" at bounding box center [706, 578] width 781 height 4
click at [1043, 576] on div "08:20" at bounding box center [706, 578] width 781 height 4
click at [52, 576] on icon at bounding box center [49, 578] width 12 height 12
click at [56, 573] on div "2 x" at bounding box center [161, 578] width 236 height 15
click at [54, 576] on icon at bounding box center [49, 578] width 12 height 12
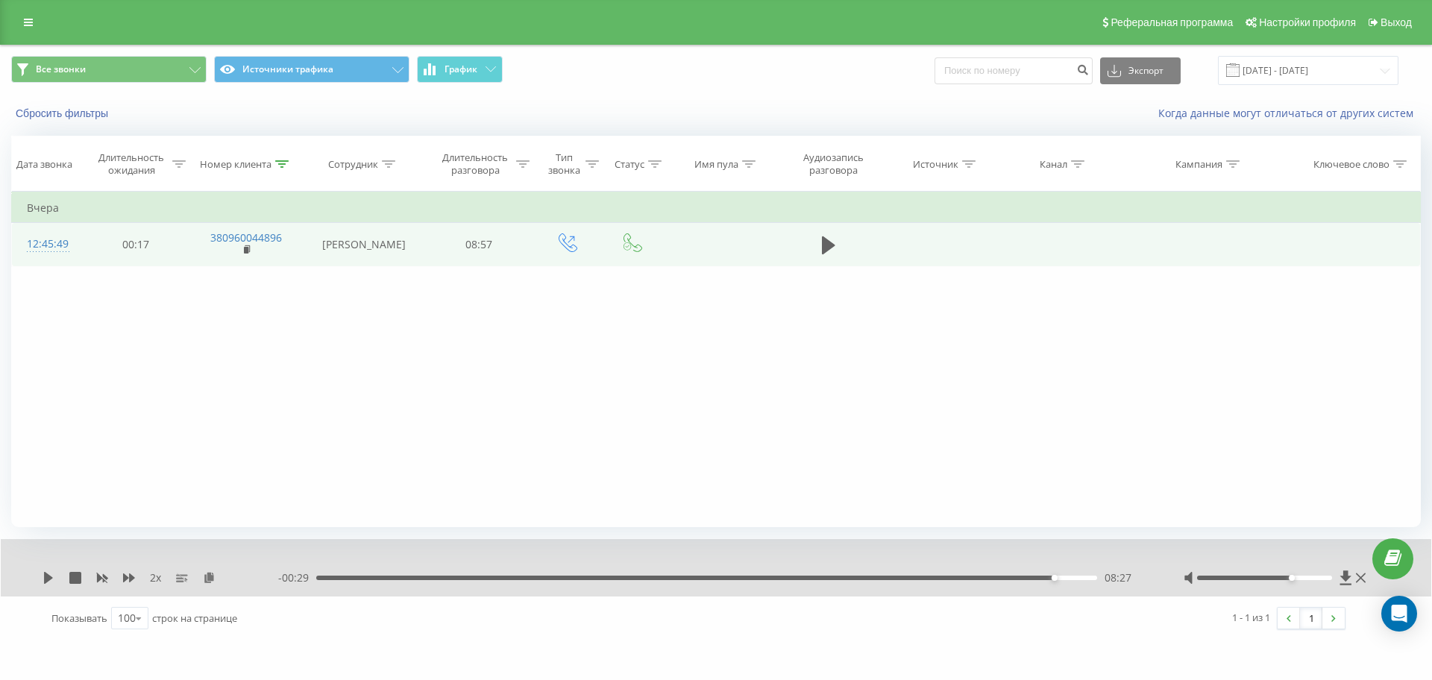
click at [40, 578] on div "2 x - 00:29 08:27 08:27" at bounding box center [716, 567] width 1430 height 57
click at [44, 576] on icon at bounding box center [49, 578] width 12 height 12
click at [1040, 579] on div "08:18" at bounding box center [706, 578] width 781 height 4
click at [1011, 577] on div "08:18" at bounding box center [706, 578] width 781 height 4
click at [1000, 577] on div "07:50" at bounding box center [706, 578] width 781 height 4
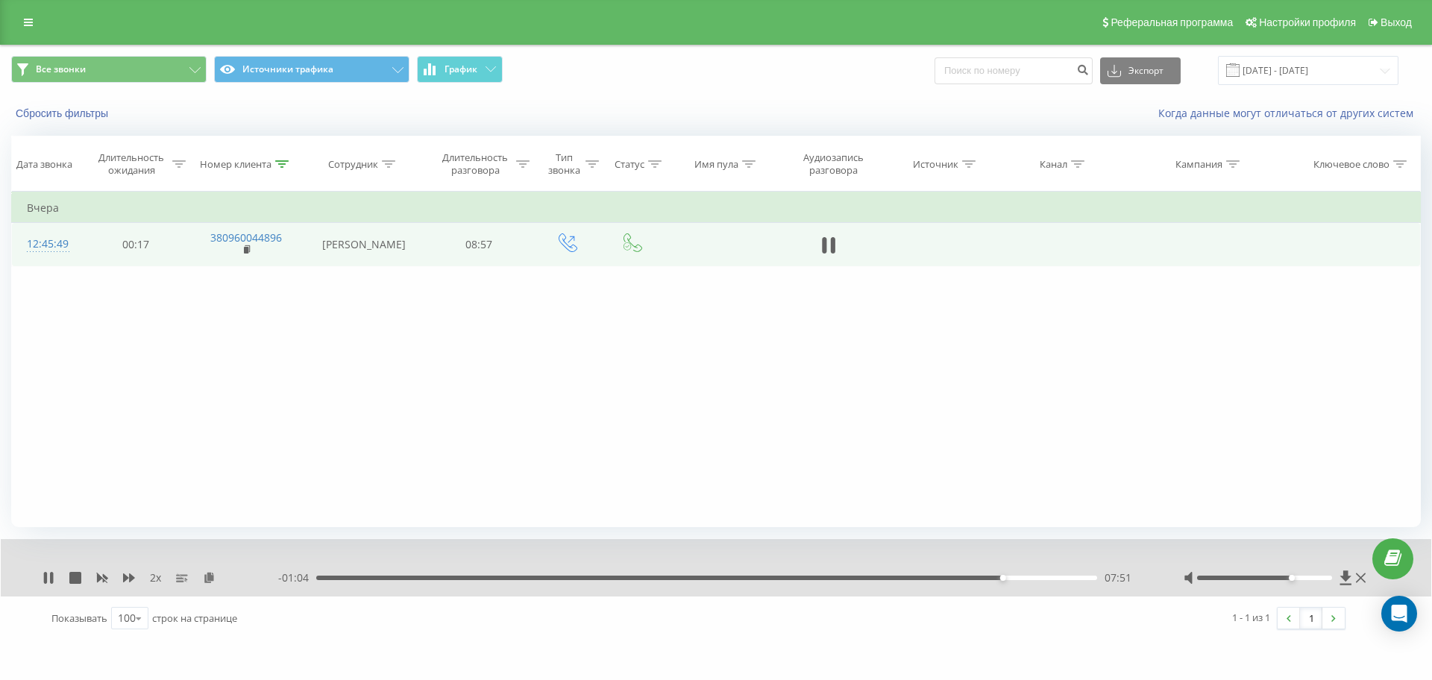
click at [976, 576] on div "07:51" at bounding box center [706, 578] width 781 height 4
click at [47, 573] on icon at bounding box center [45, 578] width 3 height 12
click at [49, 572] on icon at bounding box center [49, 578] width 12 height 12
click at [284, 163] on icon at bounding box center [281, 163] width 13 height 7
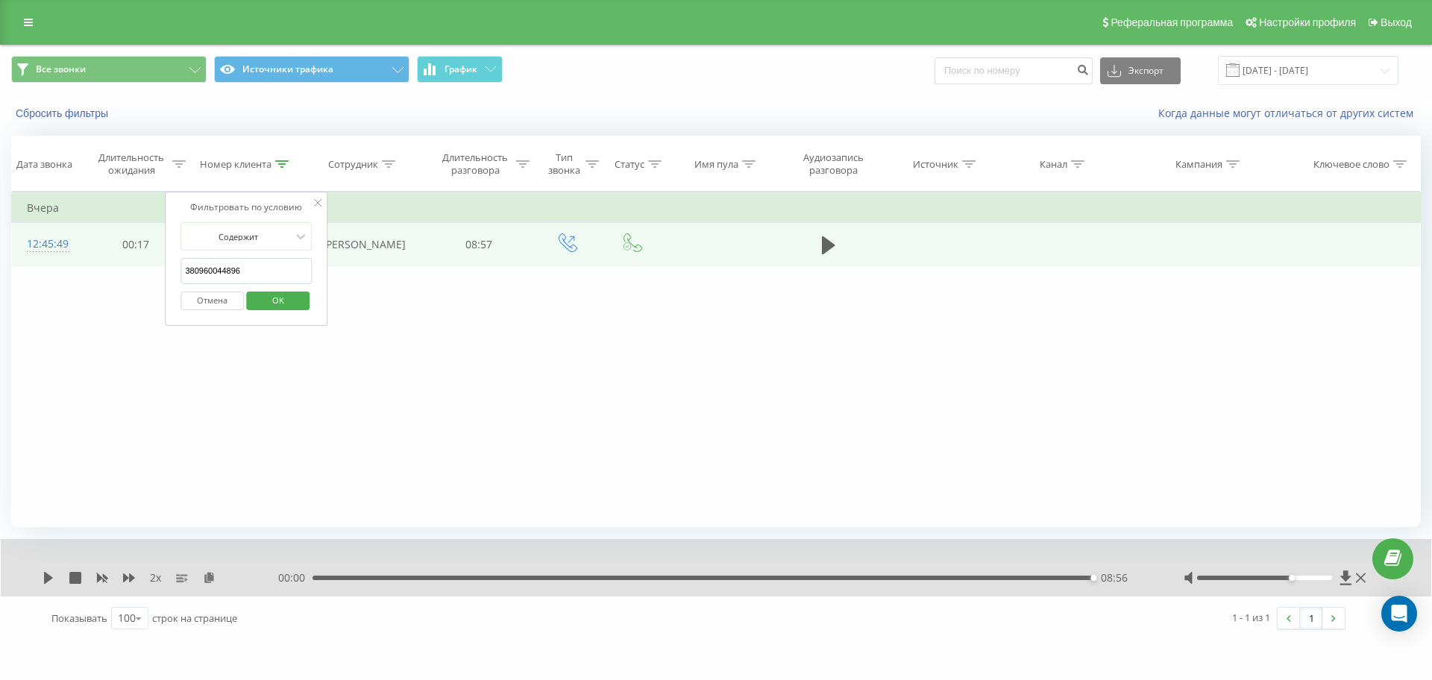
drag, startPoint x: 245, startPoint y: 275, endPoint x: 34, endPoint y: 277, distance: 211.1
click at [37, 278] on div "Фильтровать по условию Равно Отмена OK Фильтровать по условию Содержит 38096004…" at bounding box center [715, 360] width 1409 height 336
paste input "665357280"
type input "380665357280"
click button "OK" at bounding box center [277, 301] width 63 height 19
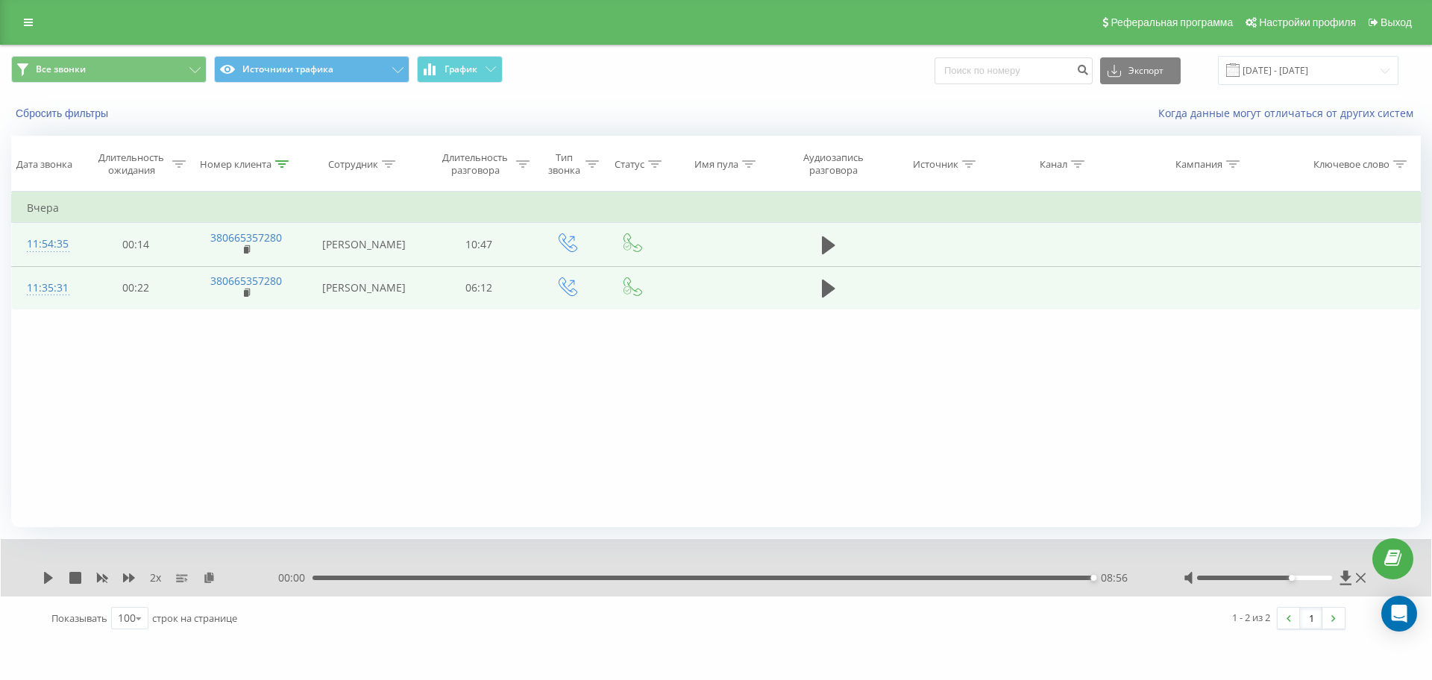
click at [842, 307] on td at bounding box center [828, 287] width 104 height 43
click at [829, 298] on icon at bounding box center [828, 289] width 13 height 18
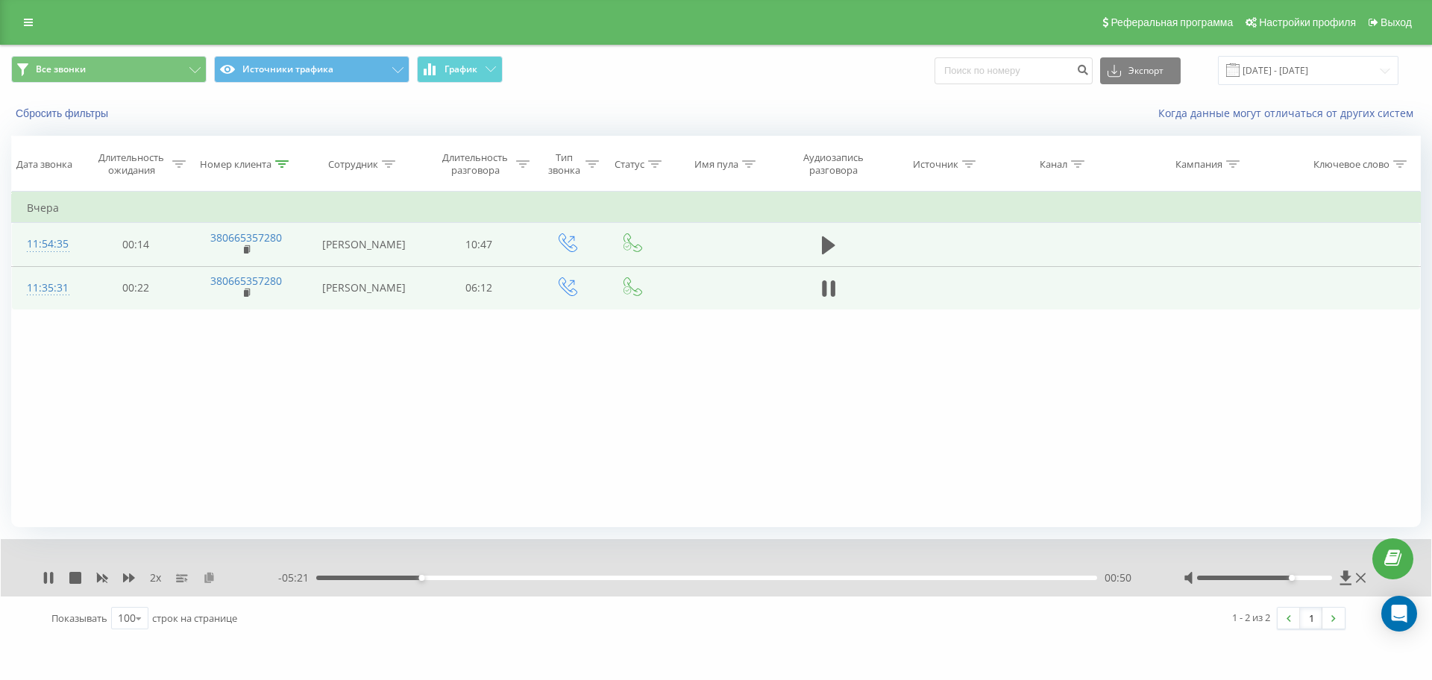
click at [207, 573] on icon at bounding box center [209, 577] width 13 height 10
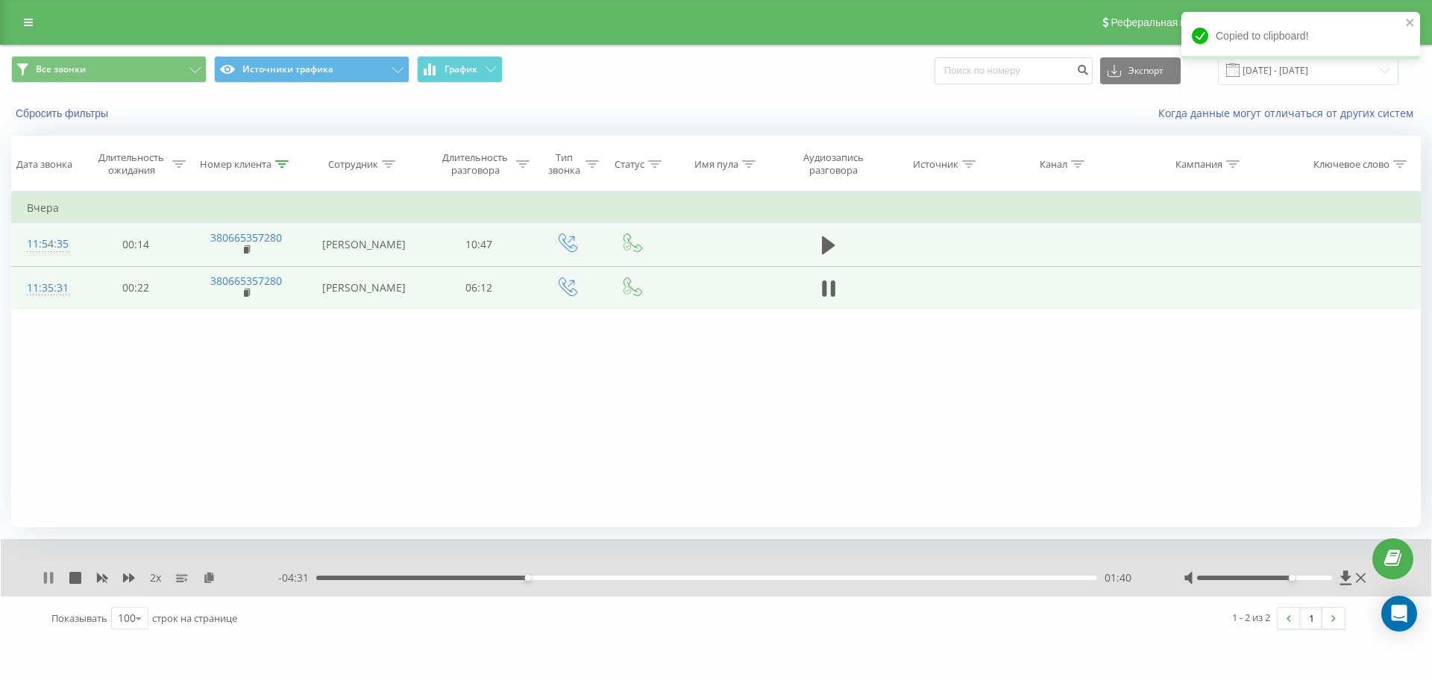
click at [51, 576] on icon at bounding box center [51, 578] width 3 height 12
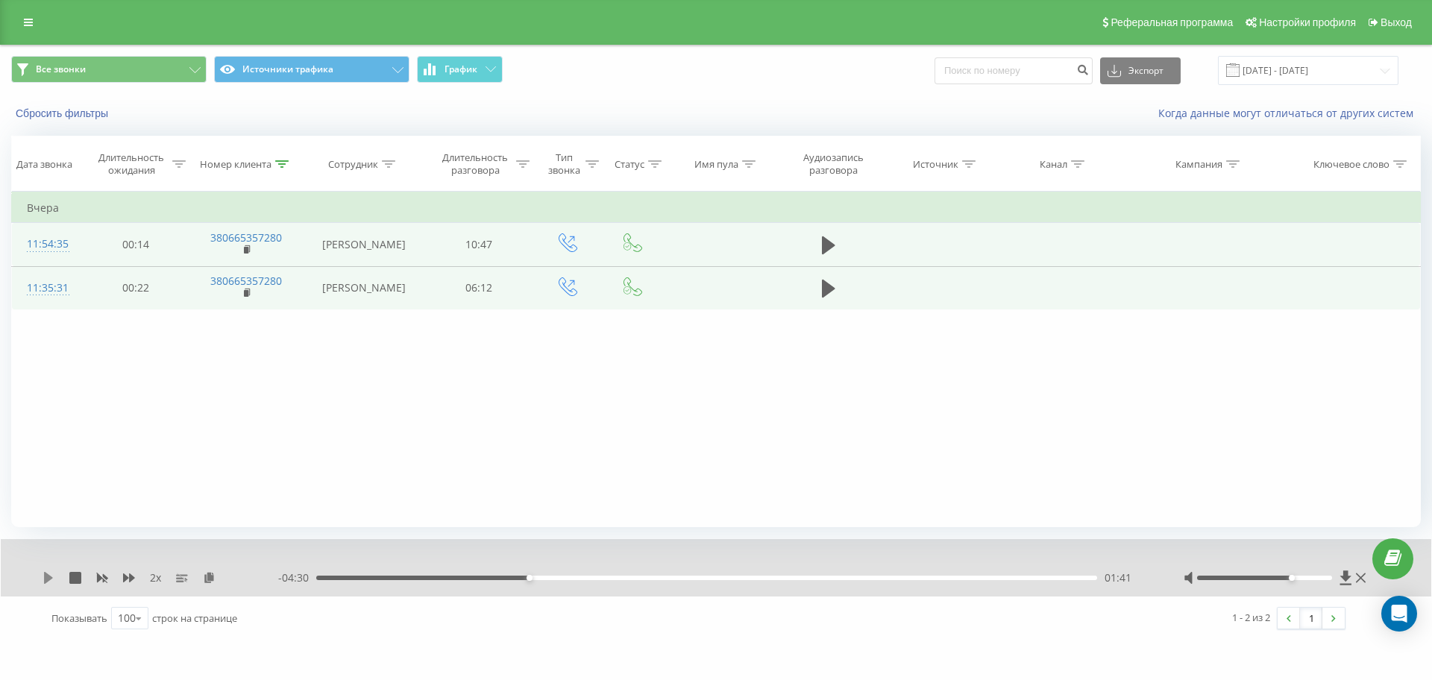
click at [49, 573] on icon at bounding box center [49, 578] width 12 height 12
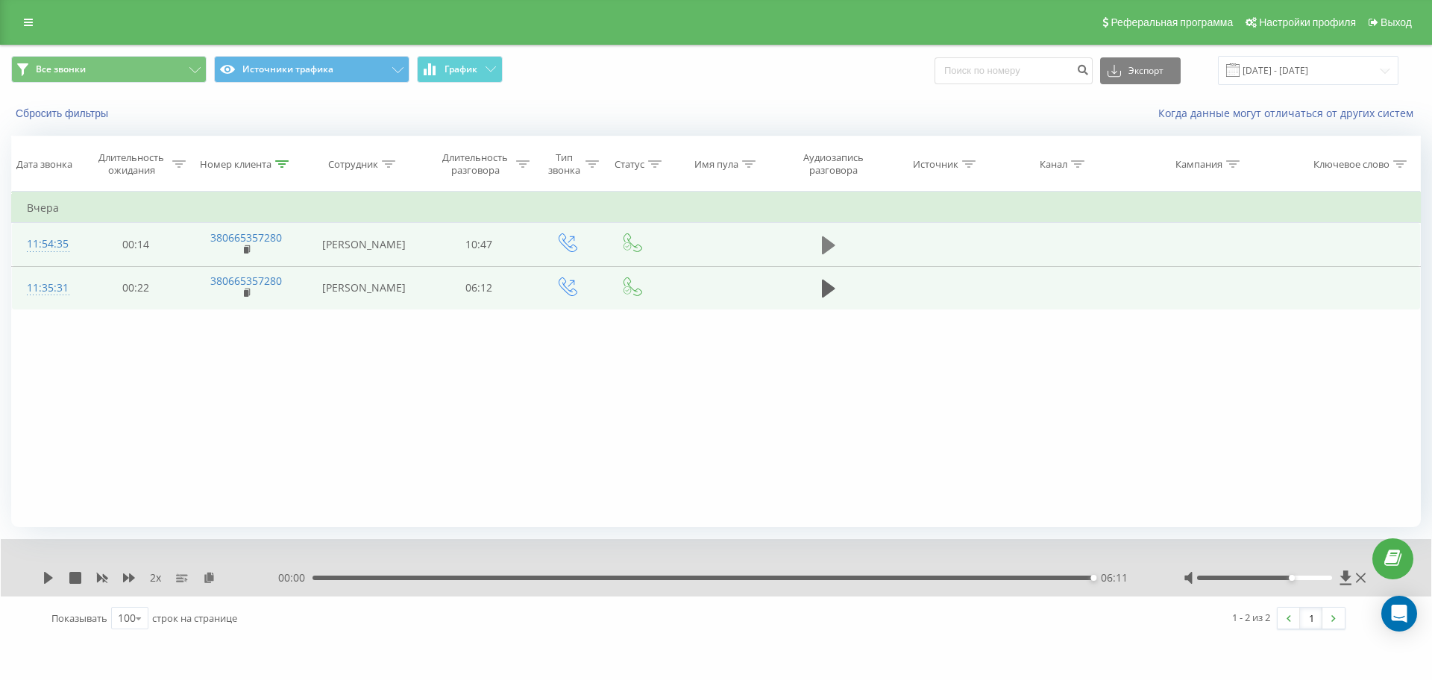
click at [828, 250] on icon at bounding box center [828, 245] width 13 height 18
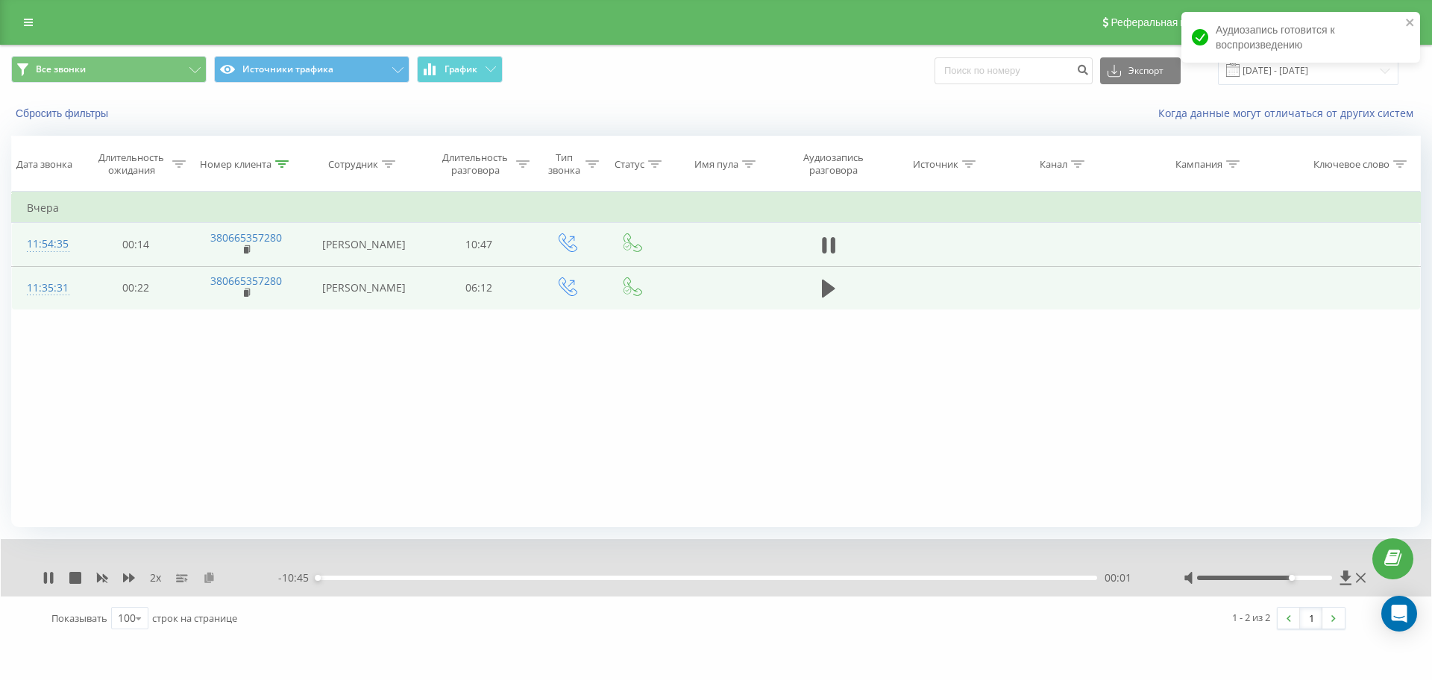
click at [204, 577] on icon at bounding box center [209, 577] width 13 height 10
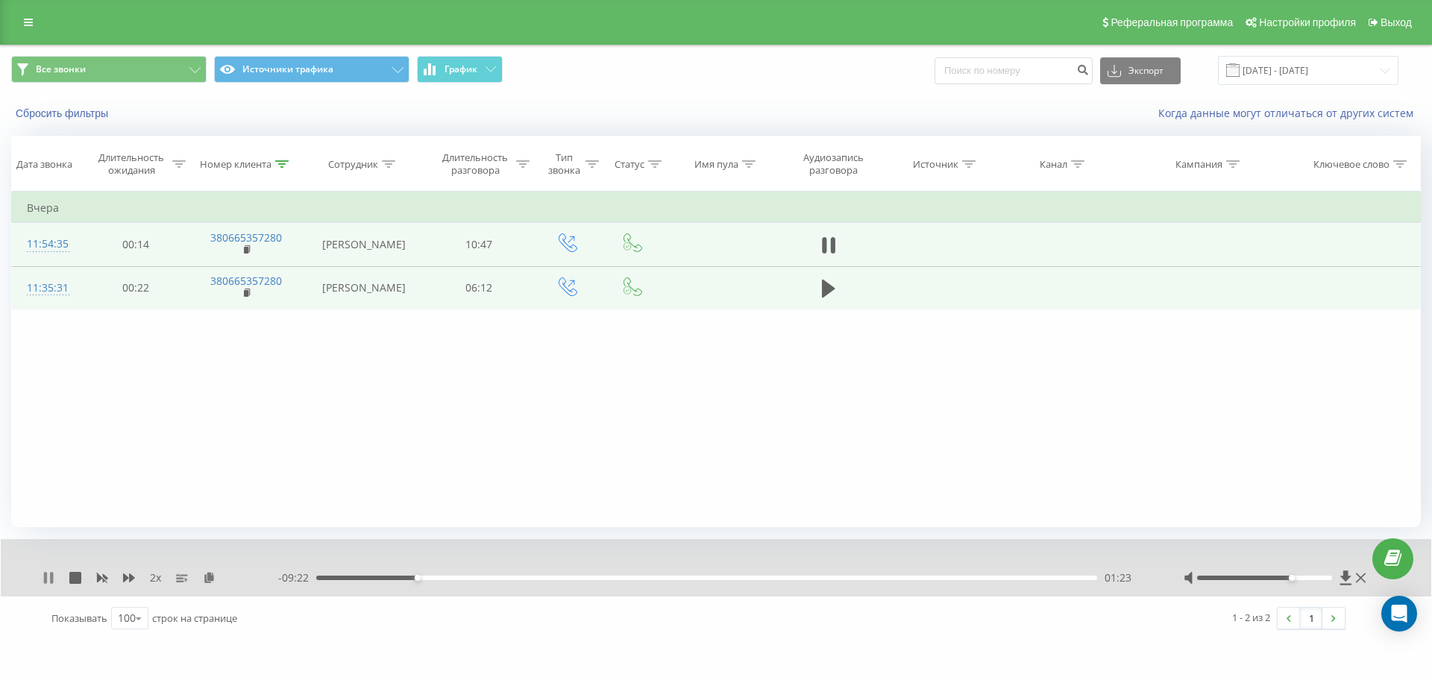
click at [49, 579] on icon at bounding box center [49, 578] width 12 height 12
click at [54, 583] on icon at bounding box center [49, 578] width 12 height 12
click at [54, 574] on icon at bounding box center [49, 578] width 12 height 12
click at [51, 579] on icon at bounding box center [49, 578] width 12 height 12
click at [51, 579] on icon at bounding box center [51, 578] width 3 height 12
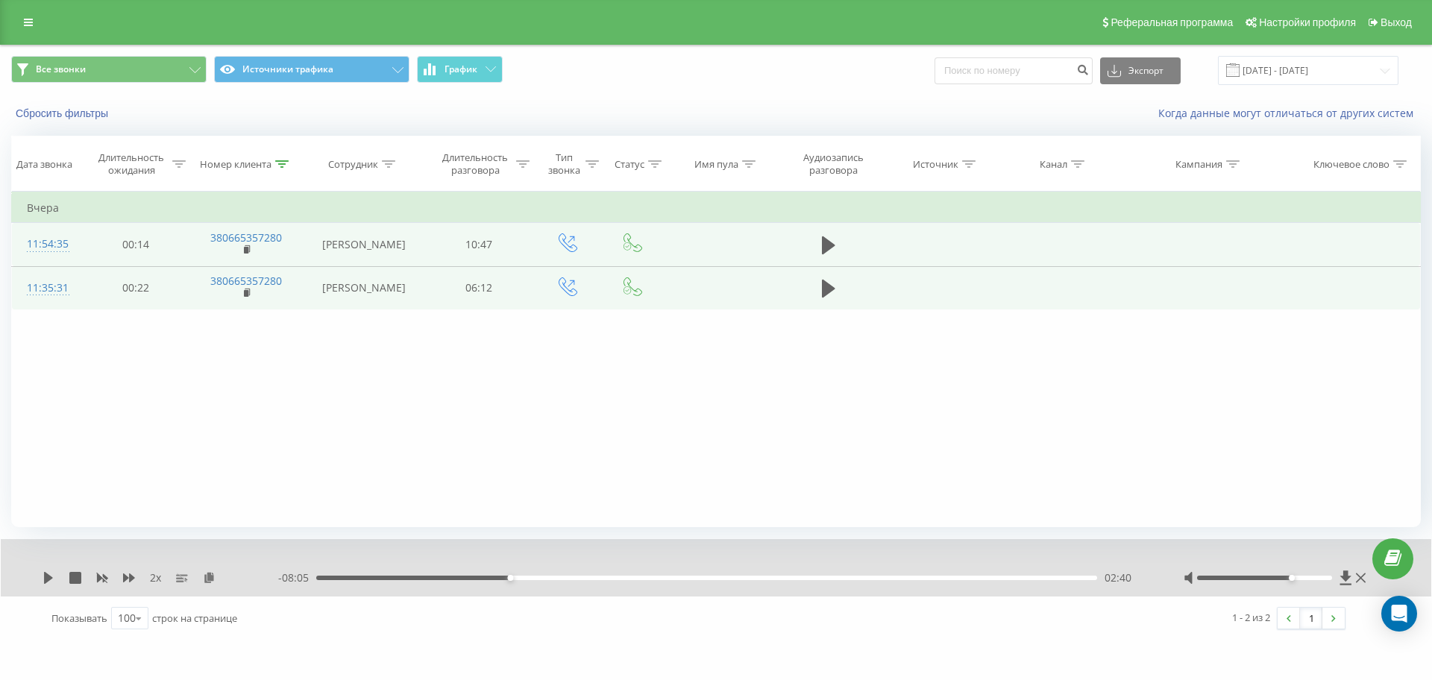
click at [42, 577] on div "2 x - 08:05 02:40 02:40" at bounding box center [716, 567] width 1430 height 57
click at [50, 576] on icon at bounding box center [48, 578] width 9 height 12
click at [48, 579] on icon at bounding box center [49, 578] width 12 height 12
click at [45, 576] on icon at bounding box center [48, 578] width 9 height 12
click at [49, 581] on icon at bounding box center [49, 578] width 12 height 12
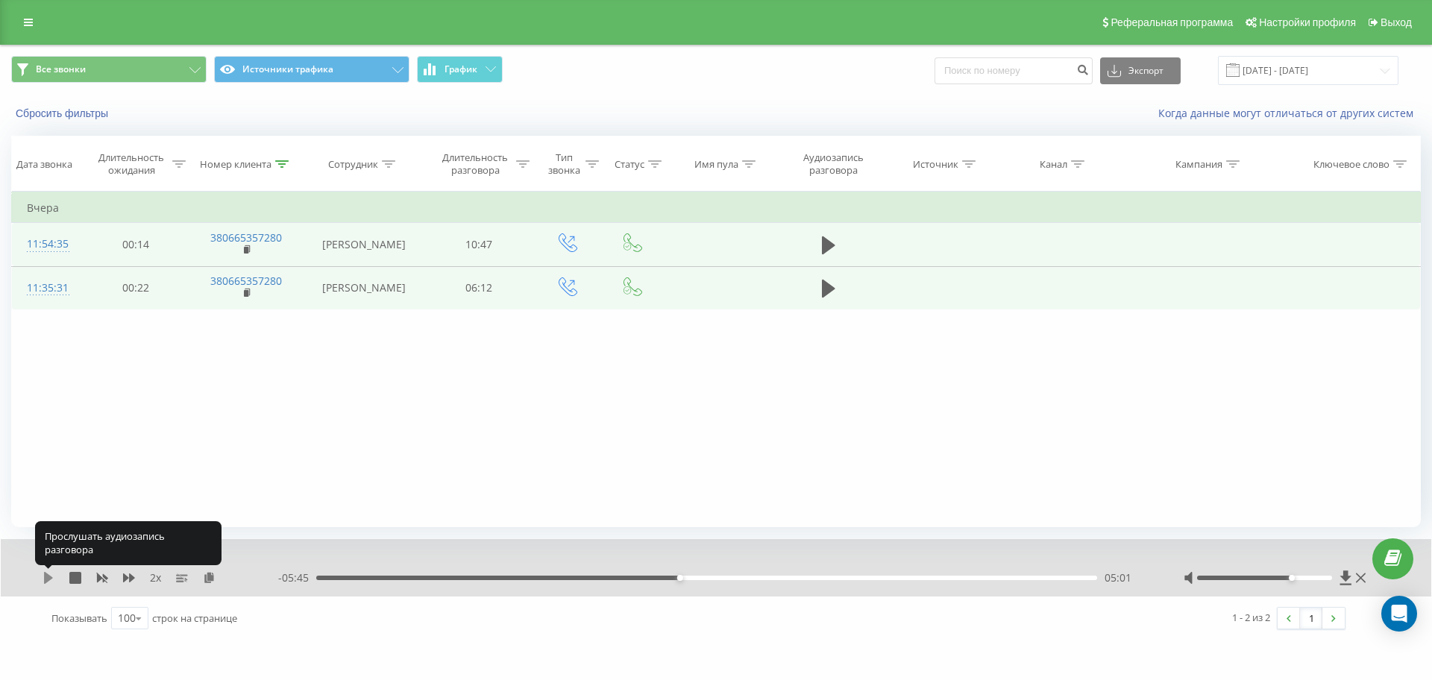
click at [43, 580] on icon at bounding box center [49, 578] width 12 height 12
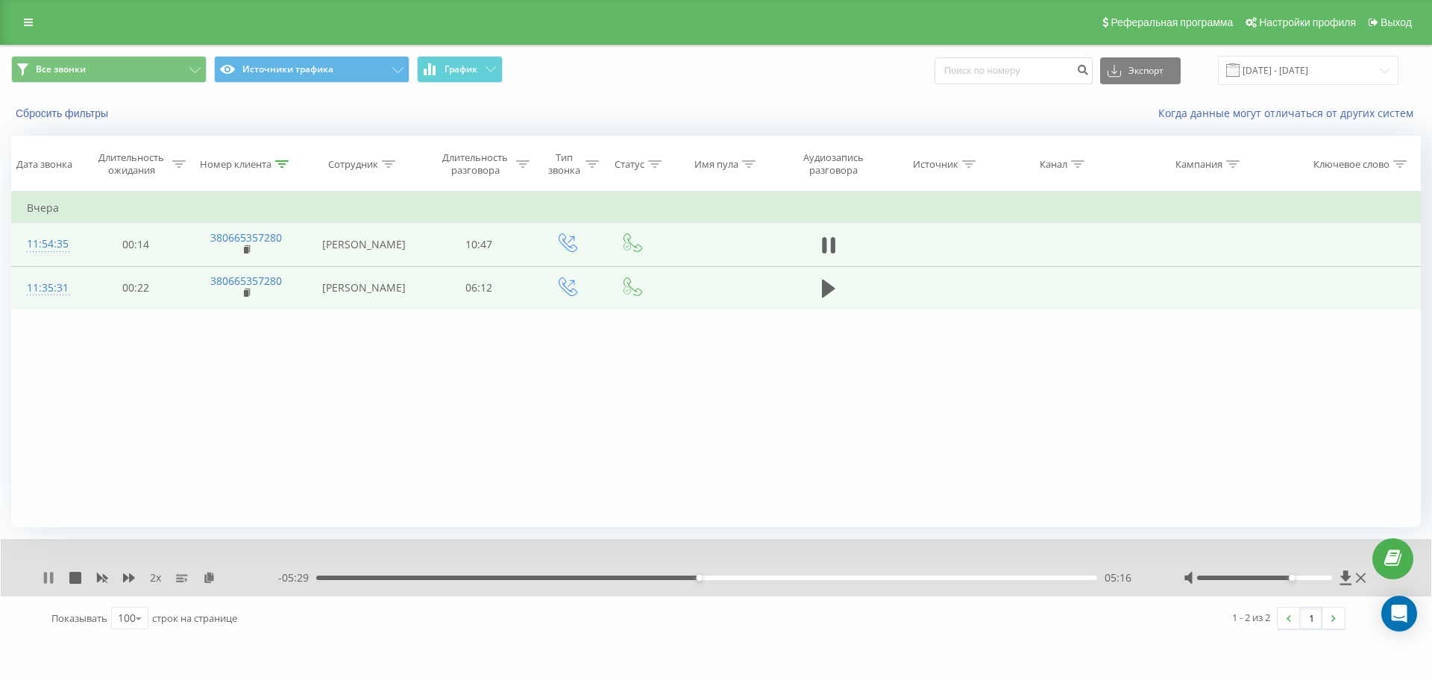
click at [48, 576] on icon at bounding box center [49, 578] width 12 height 12
click at [48, 576] on icon at bounding box center [48, 578] width 9 height 12
click at [48, 575] on icon at bounding box center [49, 578] width 12 height 12
click at [48, 575] on icon at bounding box center [48, 578] width 9 height 12
click at [52, 578] on icon at bounding box center [51, 578] width 3 height 12
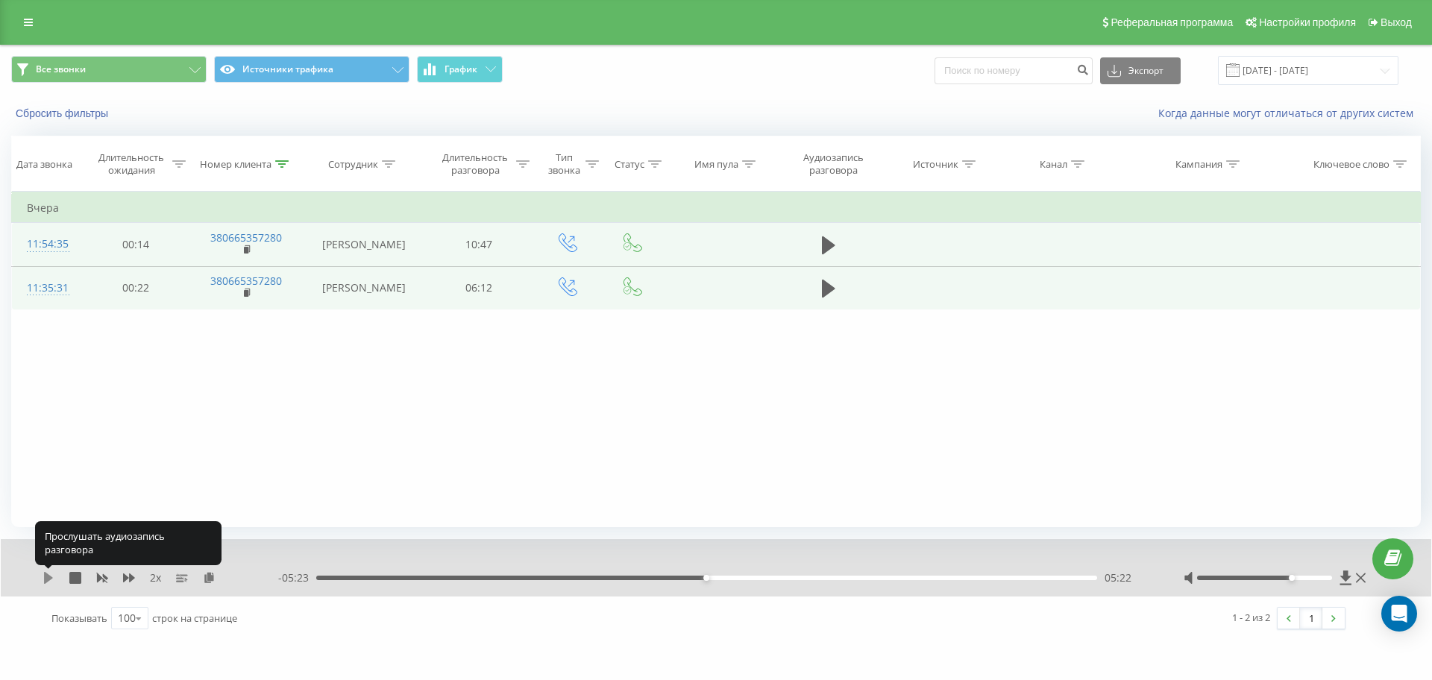
click at [51, 577] on icon at bounding box center [48, 578] width 9 height 12
click at [51, 577] on icon at bounding box center [51, 578] width 3 height 12
click at [43, 573] on icon at bounding box center [49, 578] width 12 height 12
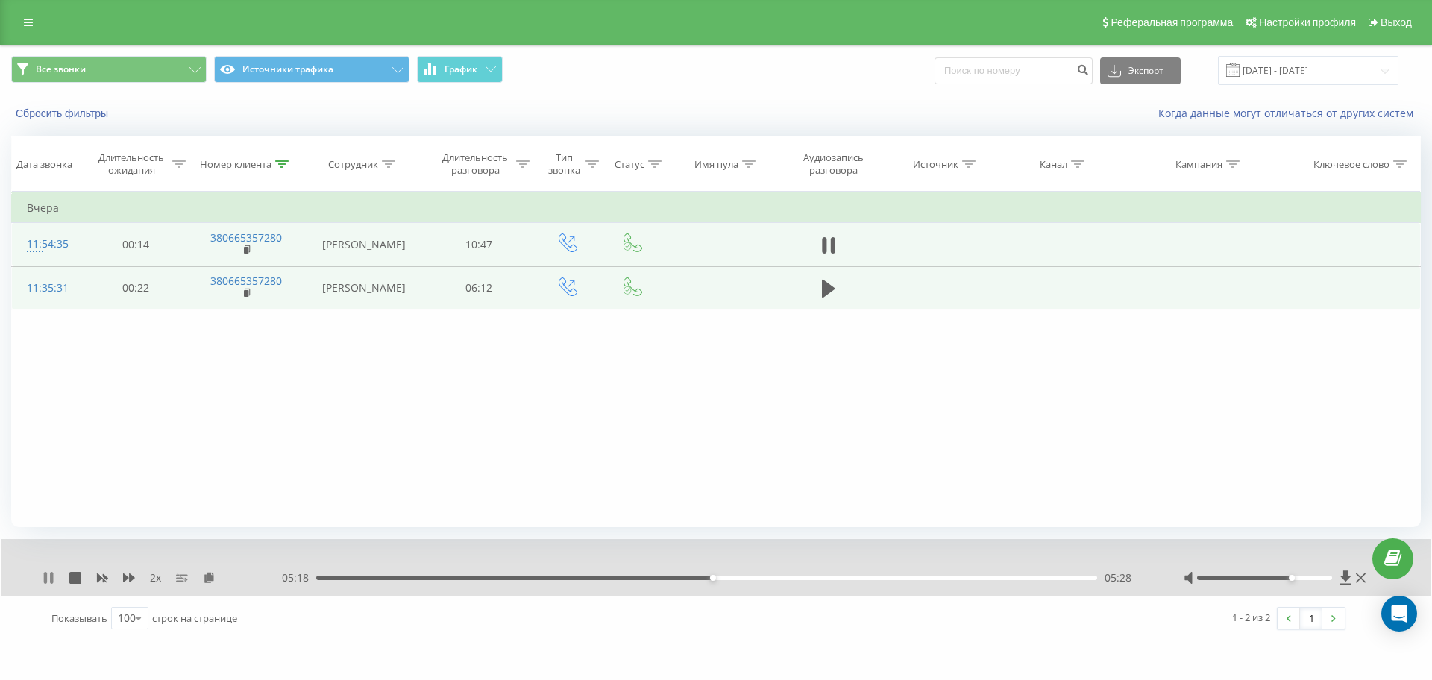
click at [48, 579] on icon at bounding box center [49, 578] width 12 height 12
click at [43, 573] on icon at bounding box center [49, 578] width 12 height 12
click at [48, 575] on icon at bounding box center [49, 578] width 12 height 12
